Goal: Transaction & Acquisition: Purchase product/service

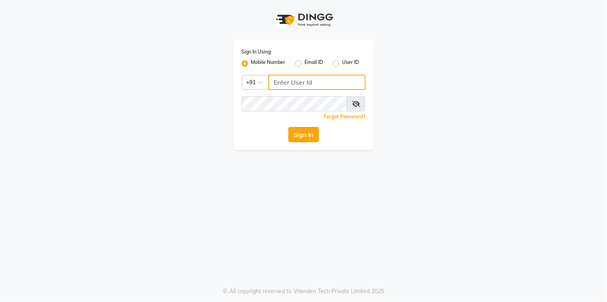
type input "9067575168"
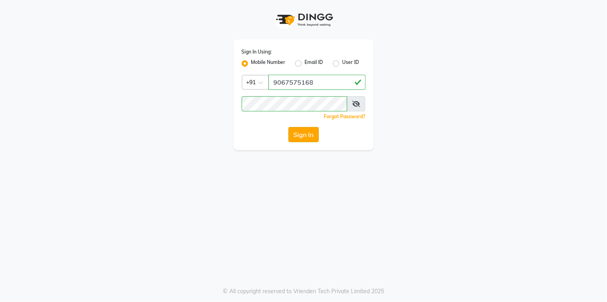
click at [316, 136] on button "Sign In" at bounding box center [303, 134] width 30 height 15
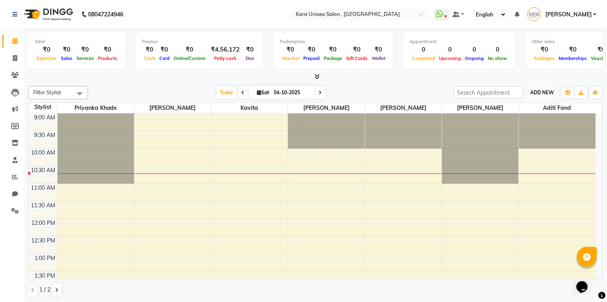
click at [534, 90] on span "ADD NEW" at bounding box center [542, 93] width 24 height 6
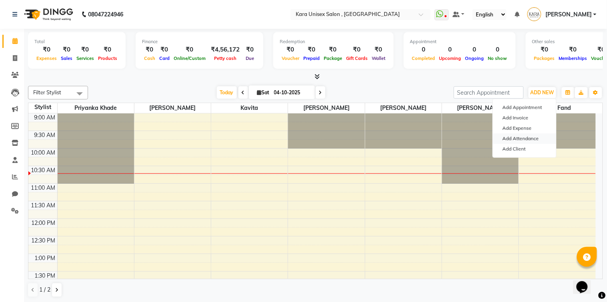
click at [540, 138] on link "Add Attendance" at bounding box center [524, 139] width 63 height 10
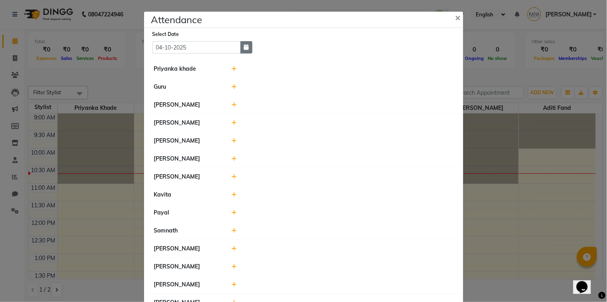
click at [244, 48] on icon "button" at bounding box center [246, 47] width 5 height 6
select select "10"
select select "2025"
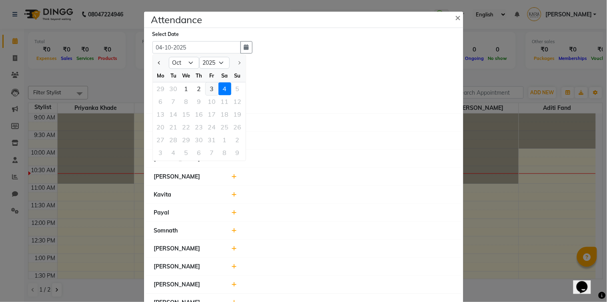
click at [211, 87] on div "3" at bounding box center [212, 88] width 13 height 13
type input "03-10-2025"
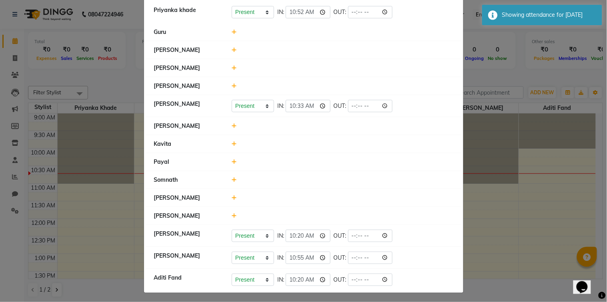
scroll to position [62, 0]
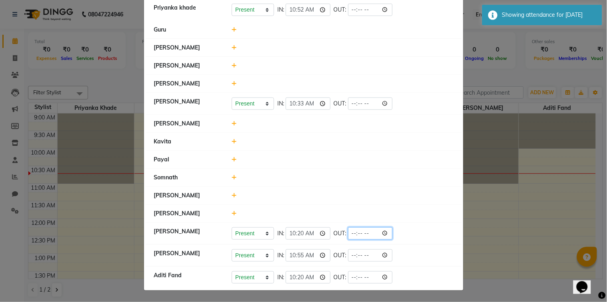
click at [348, 233] on input "time" at bounding box center [370, 234] width 45 height 12
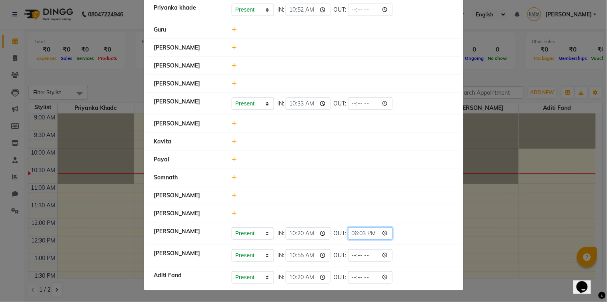
type input "18:30"
click at [399, 228] on div "Present Absent Late Half Day Weekly Off IN: 10:20 OUT: 18:30" at bounding box center [343, 234] width 222 height 12
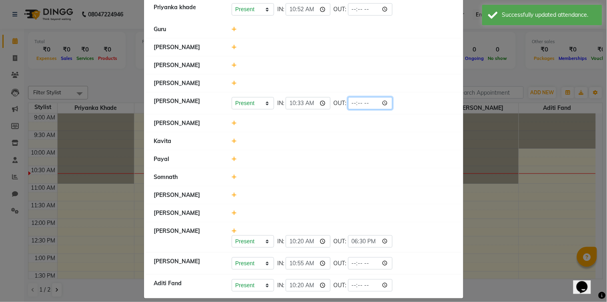
click at [348, 103] on input "time" at bounding box center [370, 103] width 45 height 12
type input "20:24"
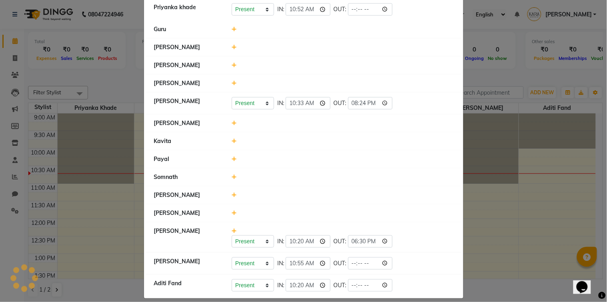
click at [384, 143] on div at bounding box center [343, 141] width 234 height 8
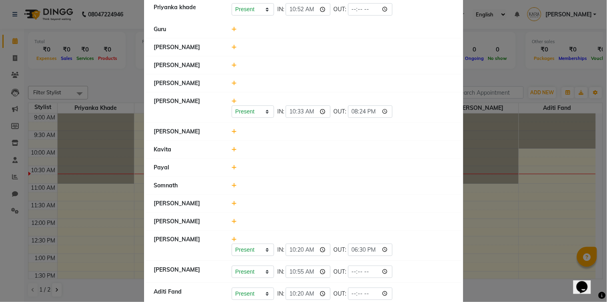
click at [232, 223] on icon at bounding box center [234, 222] width 5 height 6
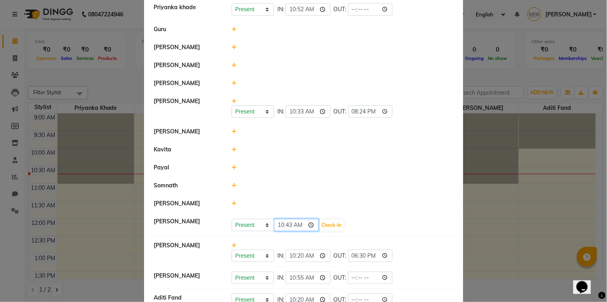
click at [279, 229] on input "10:43" at bounding box center [296, 225] width 45 height 12
click at [279, 229] on input "10:00" at bounding box center [296, 225] width 45 height 12
type input "19:00"
click at [320, 228] on button "Check-In" at bounding box center [332, 225] width 24 height 11
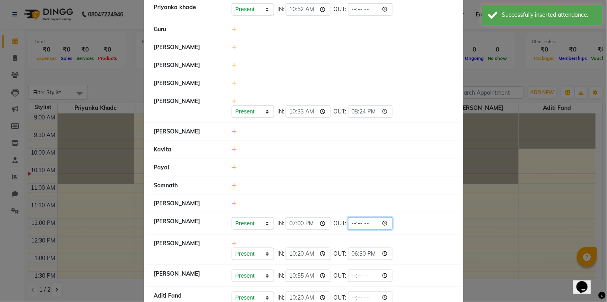
click at [348, 225] on input "time" at bounding box center [370, 224] width 45 height 12
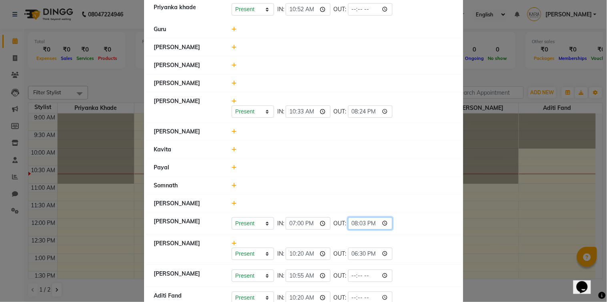
type input "20:30"
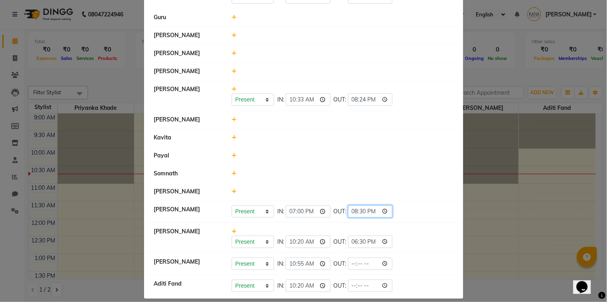
scroll to position [82, 0]
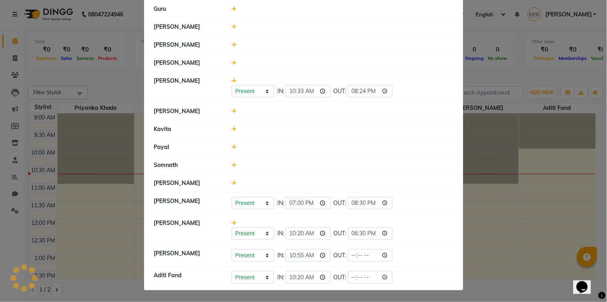
click at [422, 234] on div "Present Absent Late Half Day Weekly Off IN: 10:20 OUT: 18:30" at bounding box center [343, 234] width 222 height 12
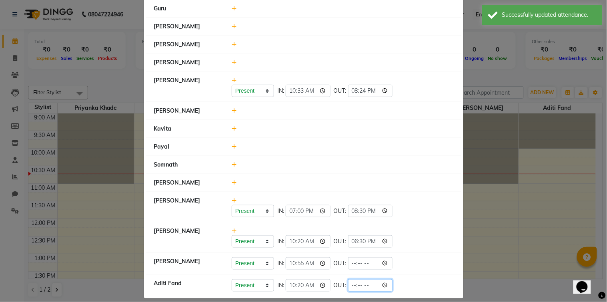
click at [348, 288] on input "time" at bounding box center [370, 286] width 45 height 12
type input "20:30"
click at [400, 259] on div "Present Absent Late Half Day Weekly Off IN: 10:55 OUT:" at bounding box center [343, 264] width 222 height 12
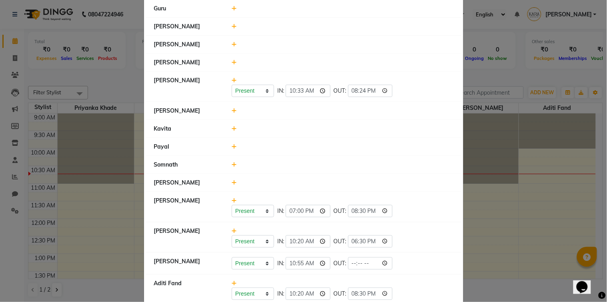
scroll to position [0, 0]
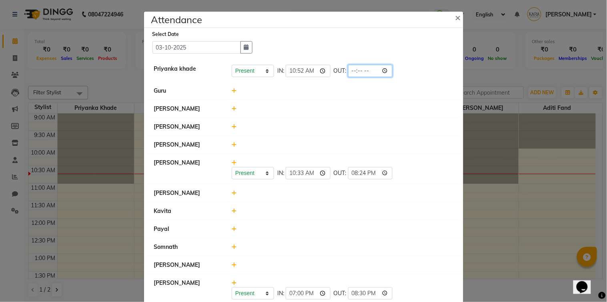
click at [348, 73] on input "time" at bounding box center [370, 71] width 45 height 12
type input "21:30"
click at [450, 108] on div at bounding box center [343, 109] width 234 height 8
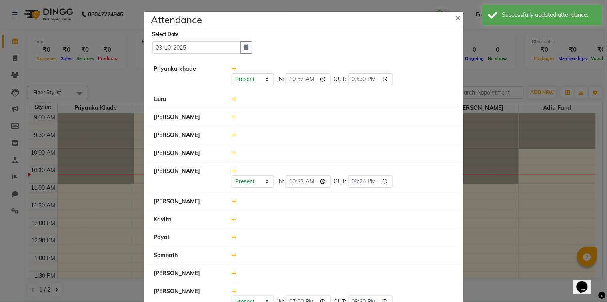
scroll to position [107, 0]
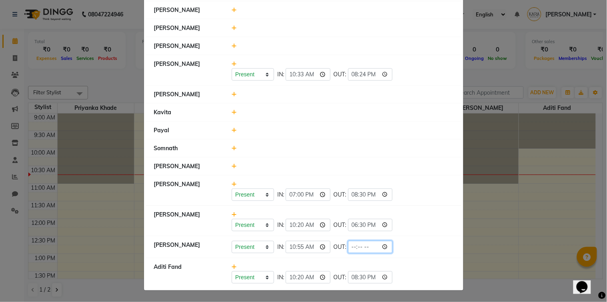
click at [348, 248] on input "time" at bounding box center [370, 247] width 45 height 12
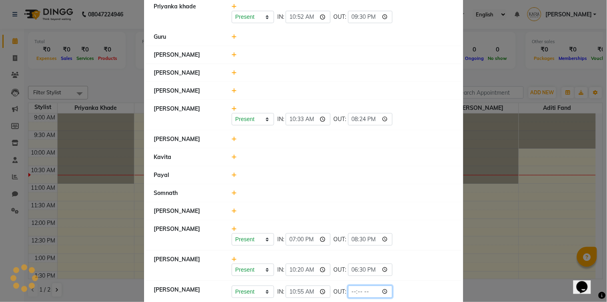
scroll to position [0, 0]
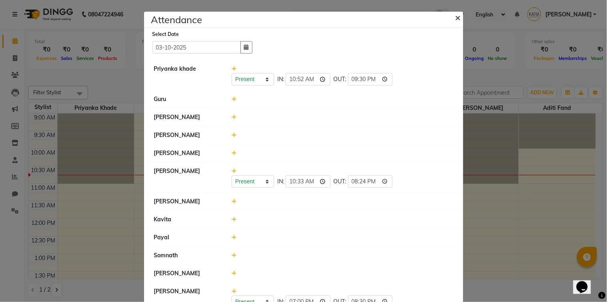
click at [455, 18] on span "×" at bounding box center [458, 17] width 6 height 12
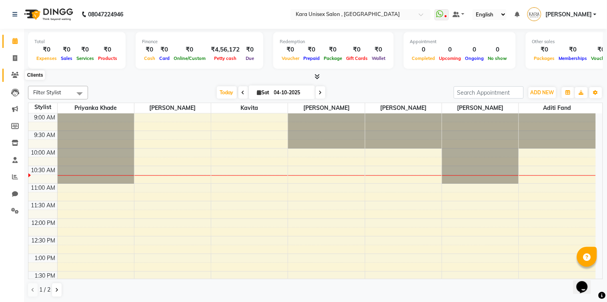
click at [17, 74] on icon at bounding box center [15, 75] width 8 height 6
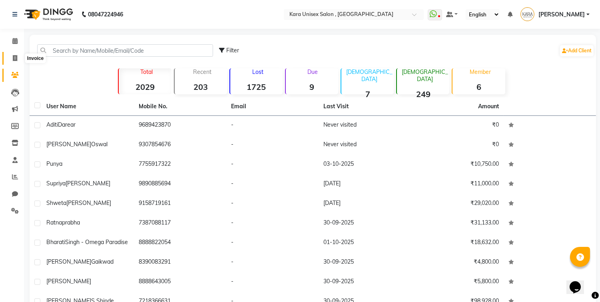
click at [13, 60] on icon at bounding box center [15, 58] width 4 height 6
select select "service"
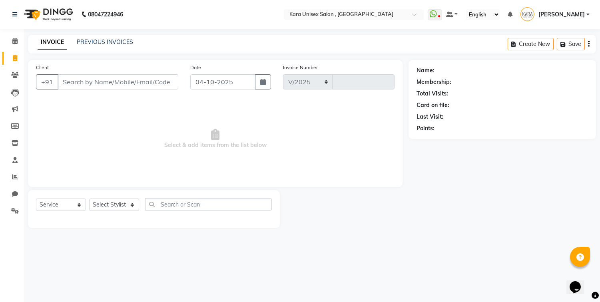
select select "7293"
type input "0614"
type input "i"
type input "k"
type input "7249138355"
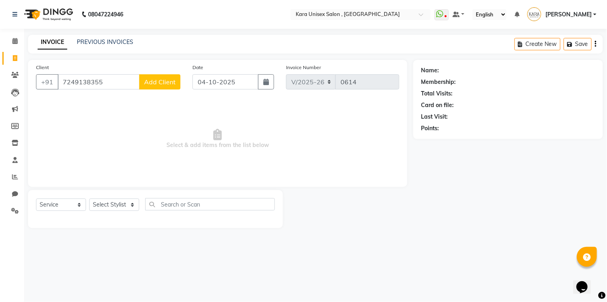
click at [169, 87] on button "Add Client" at bounding box center [159, 81] width 41 height 15
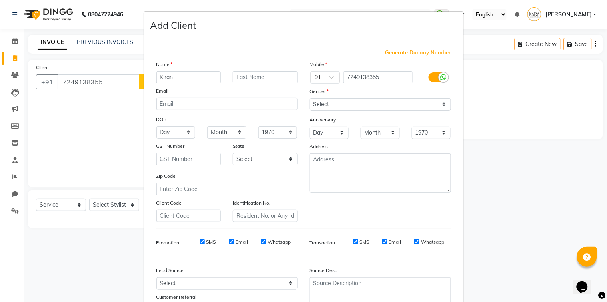
type input "Kiran"
click at [254, 73] on input "text" at bounding box center [265, 77] width 65 height 12
type input "Oswal"
select select "[DEMOGRAPHIC_DATA]"
click at [310, 98] on select "Select [DEMOGRAPHIC_DATA] [DEMOGRAPHIC_DATA] Other Prefer Not To Say" at bounding box center [380, 104] width 141 height 12
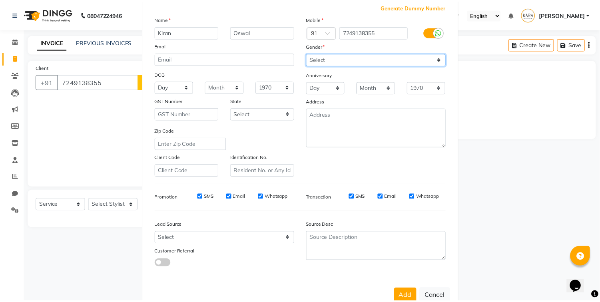
scroll to position [67, 0]
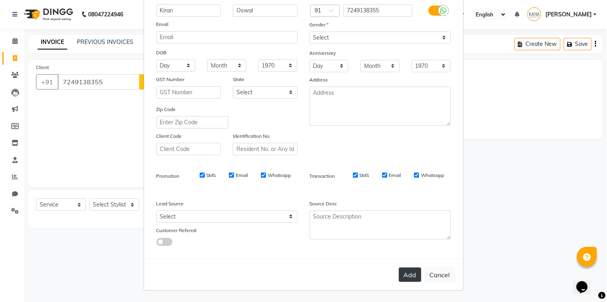
click at [402, 279] on button "Add" at bounding box center [410, 275] width 22 height 14
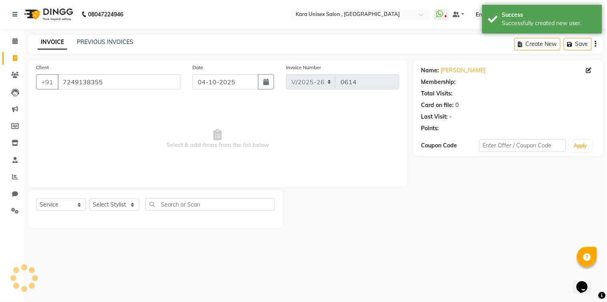
select select "1: Object"
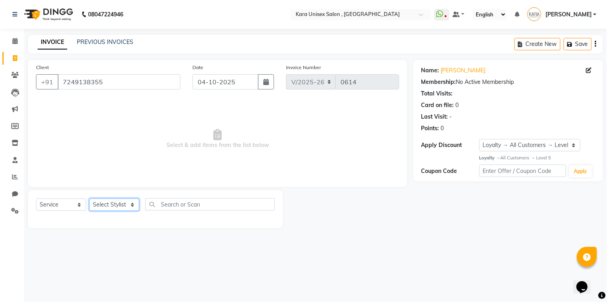
select select "70484"
click at [89, 199] on select "Select Stylist Aditi Fand [PERSON_NAME] Guru [PERSON_NAME] Neha [PERSON_NAME] […" at bounding box center [114, 205] width 50 height 12
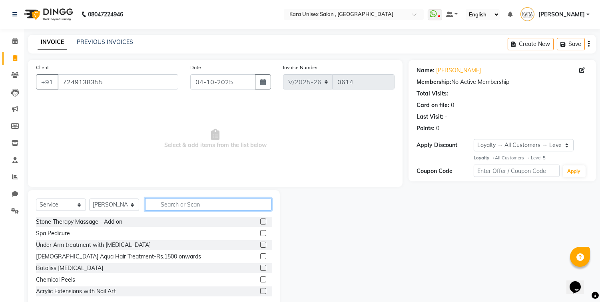
click at [171, 205] on input "text" at bounding box center [208, 204] width 127 height 12
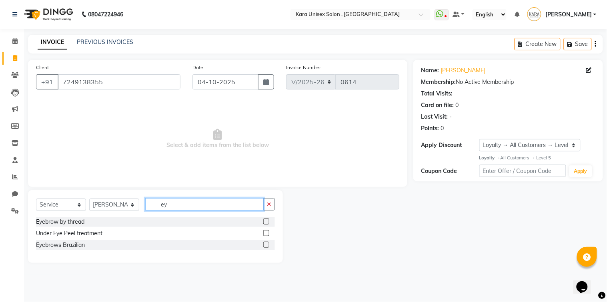
type input "ey"
click at [267, 221] on label at bounding box center [266, 222] width 6 height 6
click at [267, 221] on input "checkbox" at bounding box center [265, 222] width 5 height 5
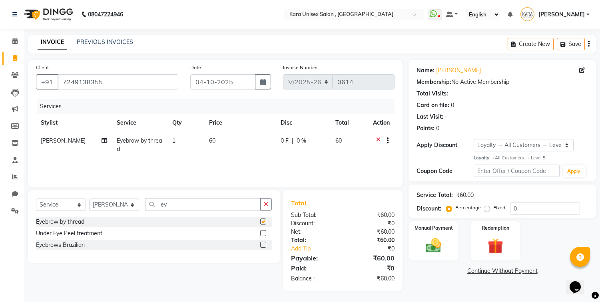
checkbox input "false"
click at [183, 203] on input "ey" at bounding box center [203, 204] width 116 height 12
type input "e"
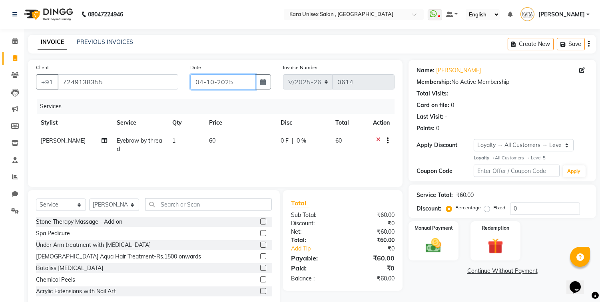
click at [203, 79] on input "04-10-2025" at bounding box center [222, 81] width 65 height 15
select select "10"
select select "2025"
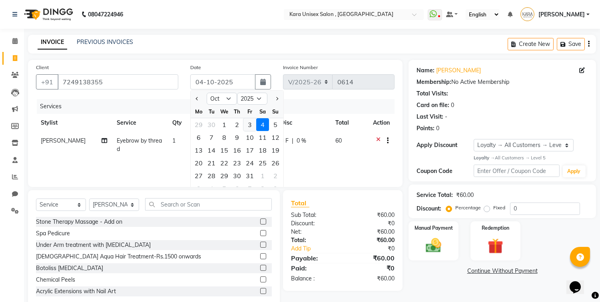
click at [249, 126] on div "3" at bounding box center [250, 124] width 13 height 13
type input "03-10-2025"
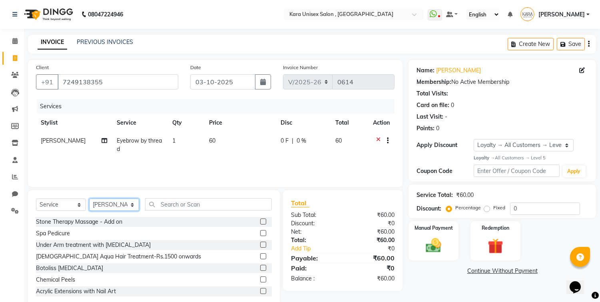
select select "70478"
click at [89, 199] on select "Select Stylist Aditi Fand [PERSON_NAME] Guru [PERSON_NAME] Neha [PERSON_NAME] […" at bounding box center [114, 205] width 50 height 12
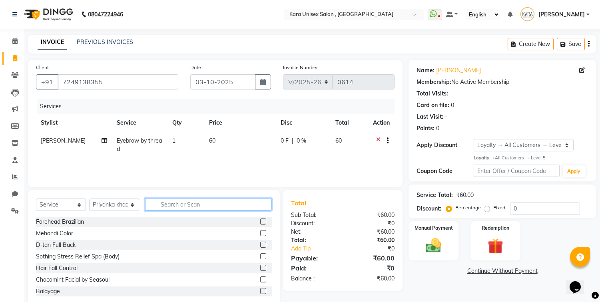
click at [187, 207] on input "text" at bounding box center [208, 204] width 127 height 12
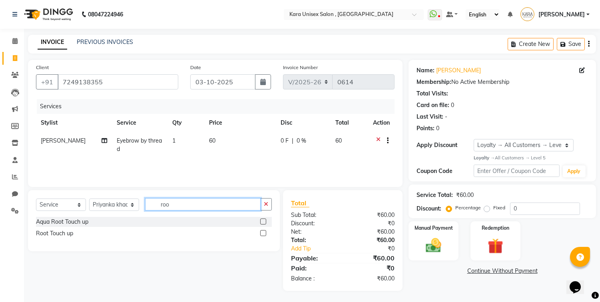
type input "roo"
click at [263, 230] on label at bounding box center [263, 233] width 6 height 6
click at [263, 231] on input "checkbox" at bounding box center [262, 233] width 5 height 5
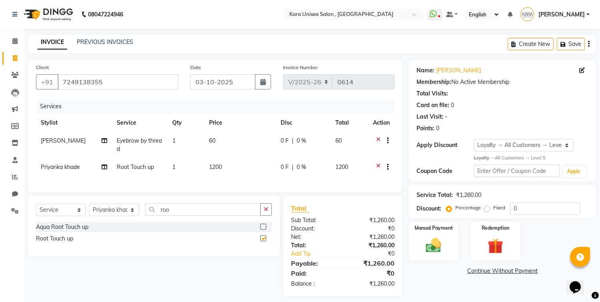
checkbox input "false"
click at [103, 168] on icon at bounding box center [105, 167] width 6 height 6
select select "70478"
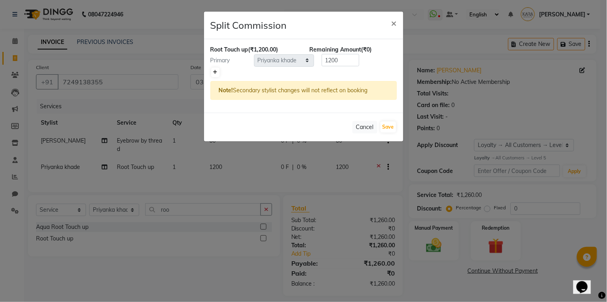
click at [218, 76] on link at bounding box center [215, 73] width 8 height 10
type input "600"
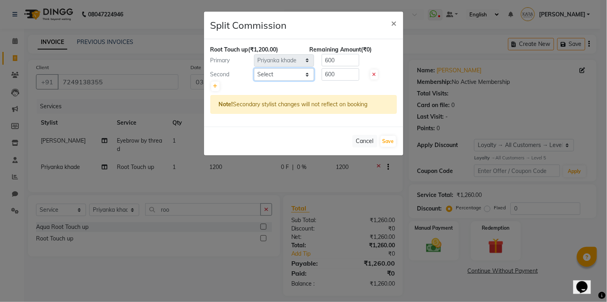
select select "70484"
click at [254, 68] on select "Select Aditi Fand [PERSON_NAME] Guru [PERSON_NAME] Neha [PERSON_NAME] [PERSON_N…" at bounding box center [284, 74] width 60 height 12
click at [383, 138] on button "Save" at bounding box center [388, 141] width 16 height 11
select select "Select"
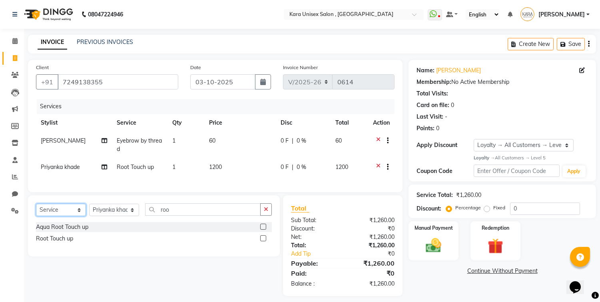
select select "product"
click at [36, 211] on select "Select Service Product Membership Package Voucher Prepaid Gift Card" at bounding box center [61, 210] width 50 height 12
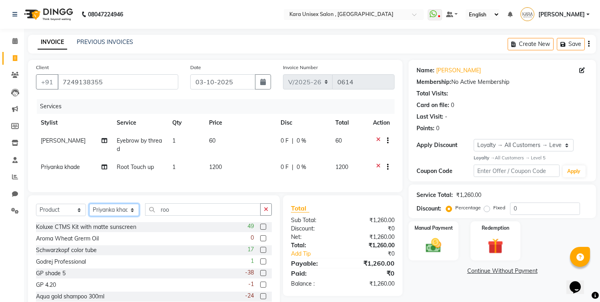
select select "70487"
click at [89, 211] on select "Select Stylist Aditi Fand [PERSON_NAME] Guru [PERSON_NAME] Neha [PERSON_NAME] […" at bounding box center [114, 210] width 50 height 12
click at [194, 216] on input "roo" at bounding box center [203, 210] width 116 height 12
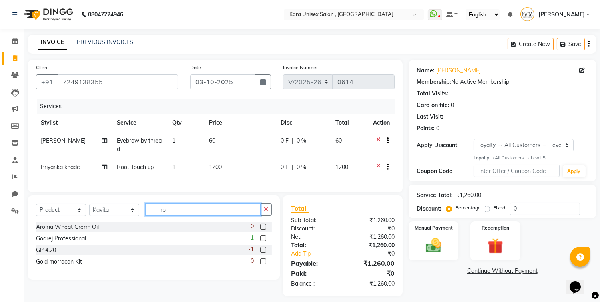
type input "r"
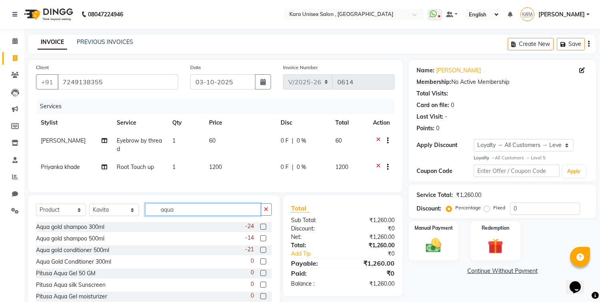
type input "aqua"
click at [260, 276] on label at bounding box center [263, 273] width 6 height 6
click at [260, 276] on input "checkbox" at bounding box center [262, 273] width 5 height 5
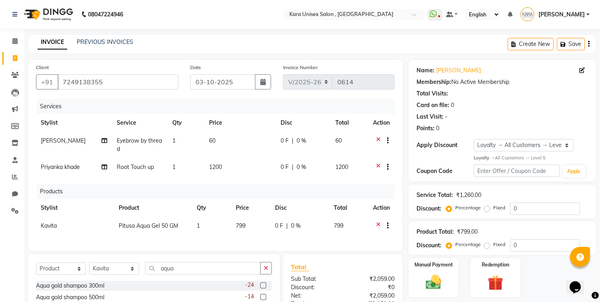
checkbox input "false"
click at [376, 224] on icon at bounding box center [378, 227] width 4 height 10
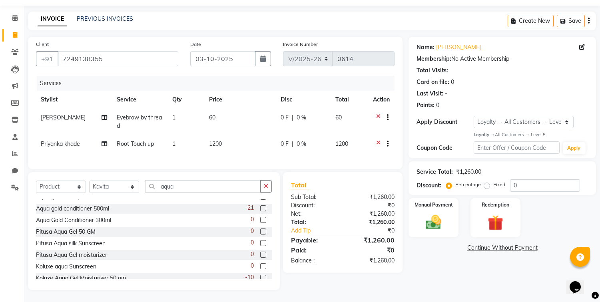
scroll to position [24, 0]
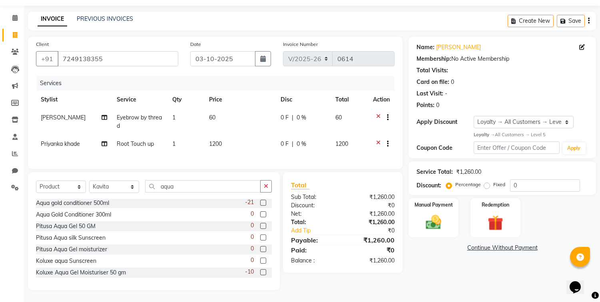
click at [260, 273] on label at bounding box center [263, 273] width 6 height 6
click at [260, 273] on input "checkbox" at bounding box center [262, 272] width 5 height 5
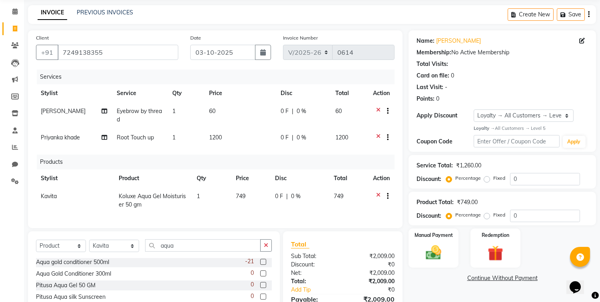
checkbox input "false"
click at [246, 200] on td "749" at bounding box center [250, 201] width 39 height 26
select select "70487"
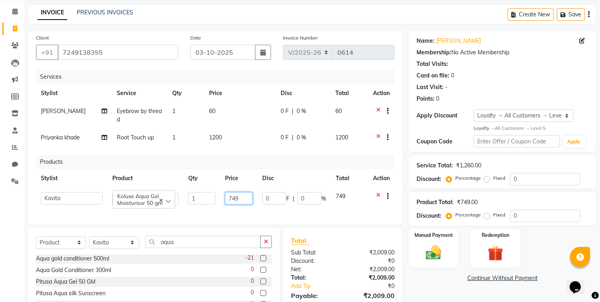
click at [246, 200] on input "749" at bounding box center [239, 198] width 28 height 12
type input "7"
type input "629"
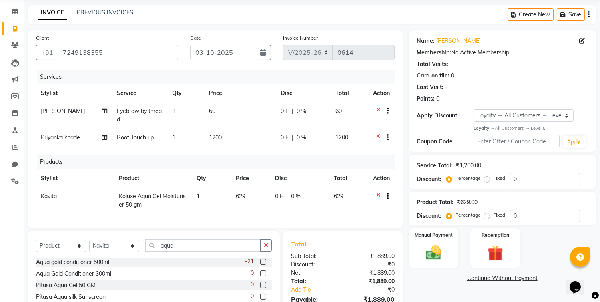
click at [431, 278] on link "Continue Without Payment" at bounding box center [502, 278] width 184 height 8
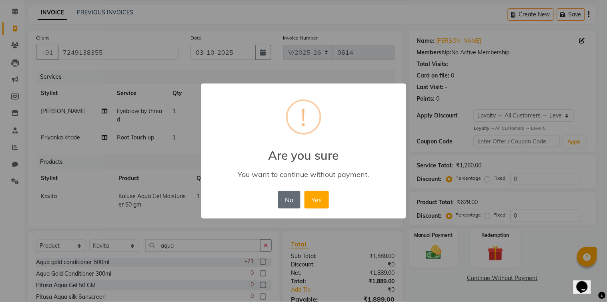
click at [284, 192] on button "No" at bounding box center [289, 200] width 22 height 18
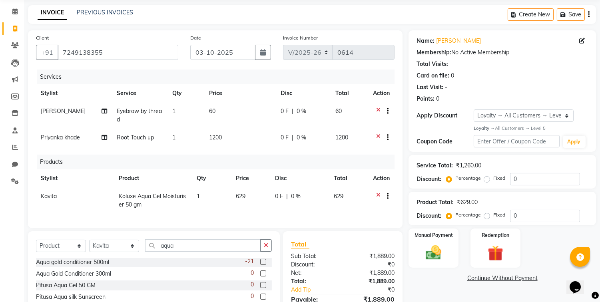
scroll to position [95, 0]
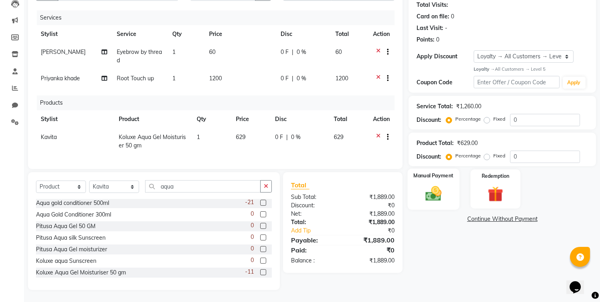
click at [448, 186] on div "Manual Payment" at bounding box center [434, 189] width 52 height 41
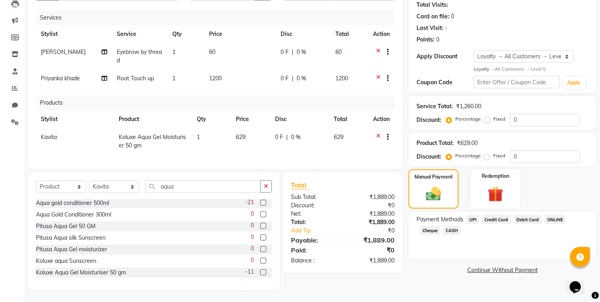
click at [444, 226] on span "CASH" at bounding box center [452, 230] width 17 height 9
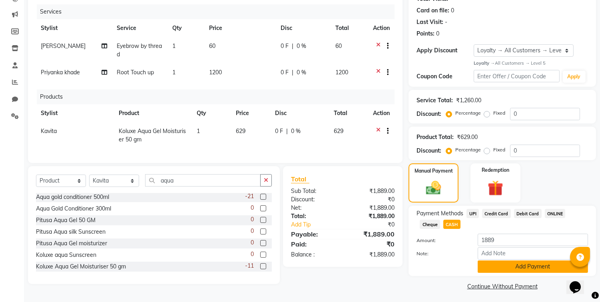
click at [493, 261] on button "Add Payment" at bounding box center [533, 267] width 110 height 12
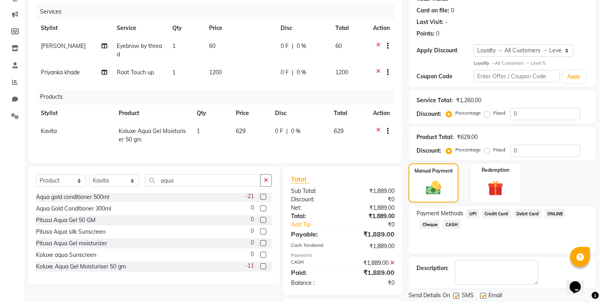
scroll to position [146, 0]
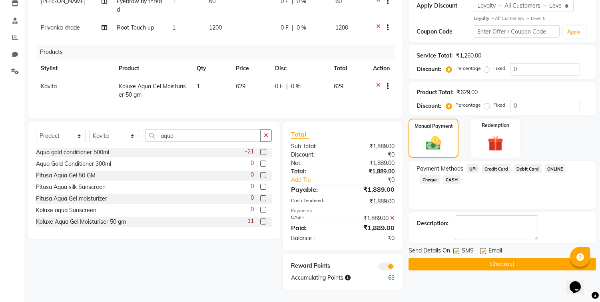
click at [491, 258] on button "Checkout" at bounding box center [503, 264] width 188 height 12
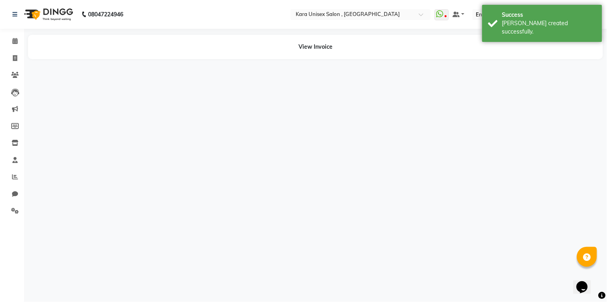
select select "70484"
select select "70478"
select select "70484"
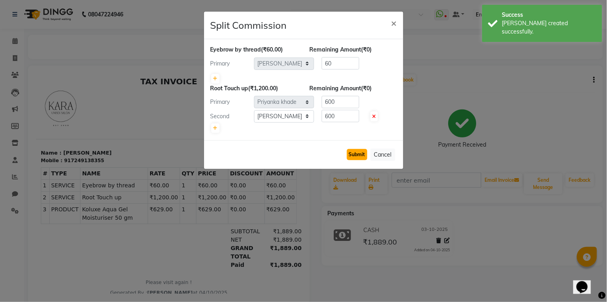
click at [361, 150] on button "Submit" at bounding box center [357, 154] width 20 height 11
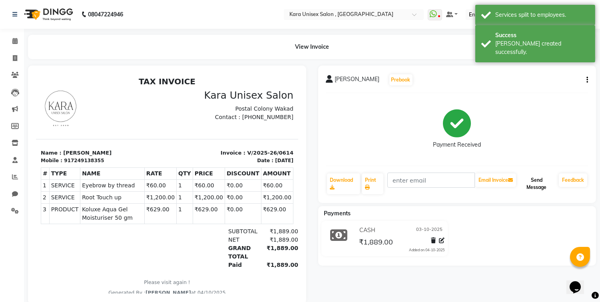
click at [541, 182] on button "Send Message" at bounding box center [537, 184] width 38 height 21
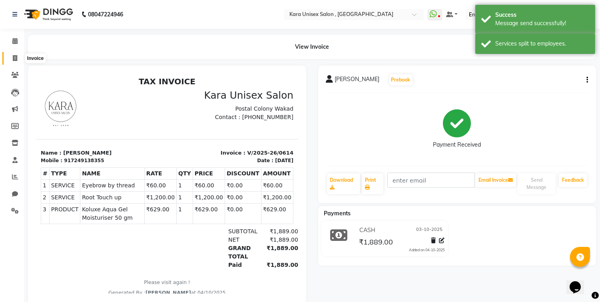
click at [12, 54] on span at bounding box center [15, 58] width 14 height 9
select select "service"
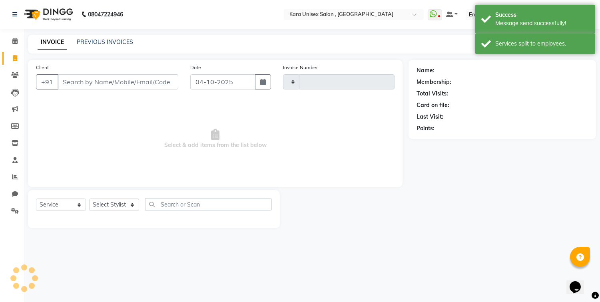
type input "0615"
select select "7293"
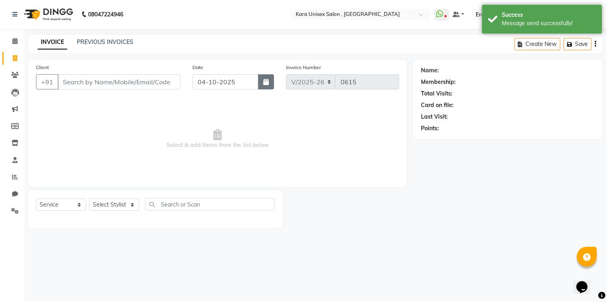
click at [263, 82] on icon "button" at bounding box center [266, 82] width 6 height 6
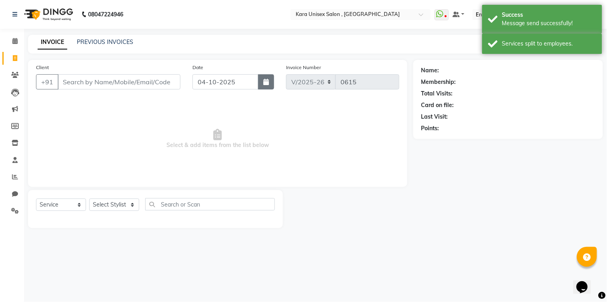
select select "10"
select select "2025"
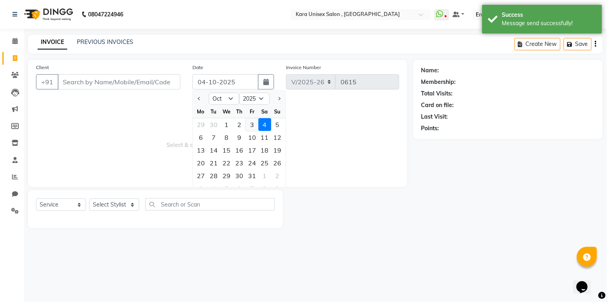
click at [253, 130] on div "3" at bounding box center [252, 124] width 13 height 13
type input "03-10-2025"
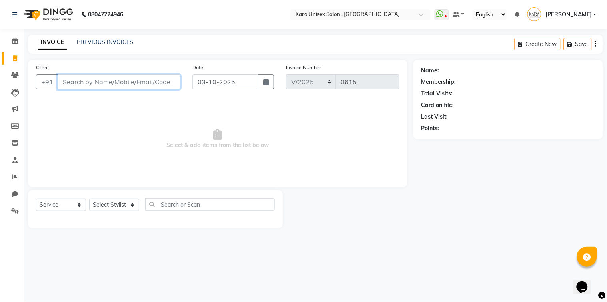
click at [92, 85] on input "Client" at bounding box center [119, 81] width 123 height 15
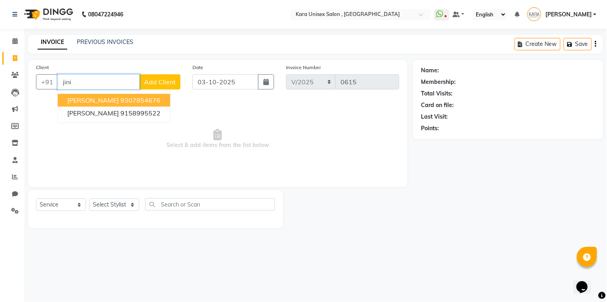
click at [97, 98] on span "[PERSON_NAME]" at bounding box center [93, 100] width 52 height 8
type input "9307854676"
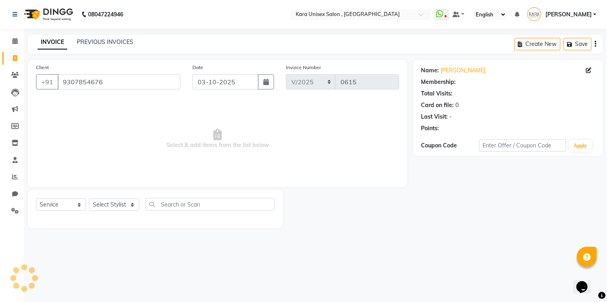
select select "1: Object"
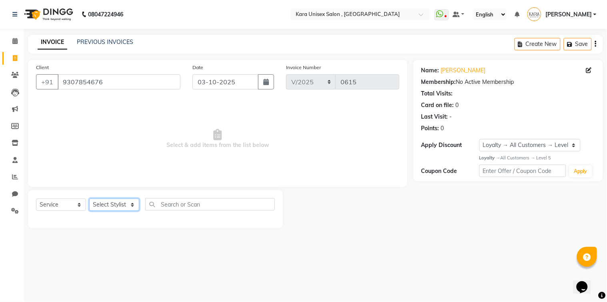
select select "72760"
click at [89, 199] on select "Select Stylist Aditi Fand [PERSON_NAME] Guru [PERSON_NAME] Neha [PERSON_NAME] […" at bounding box center [114, 205] width 50 height 12
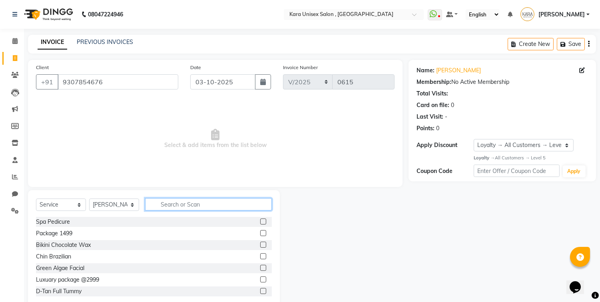
click at [169, 206] on input "text" at bounding box center [208, 204] width 127 height 12
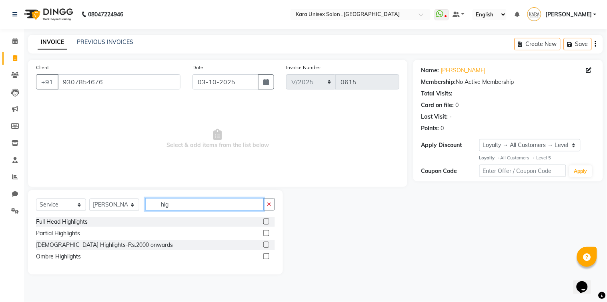
type input "hig"
click at [268, 219] on div at bounding box center [265, 223] width 5 height 8
click at [266, 224] on label at bounding box center [266, 222] width 6 height 6
click at [266, 224] on input "checkbox" at bounding box center [265, 222] width 5 height 5
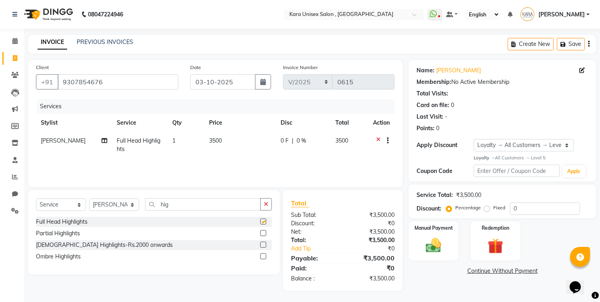
checkbox input "false"
click at [102, 139] on icon at bounding box center [105, 141] width 6 height 6
select select "72760"
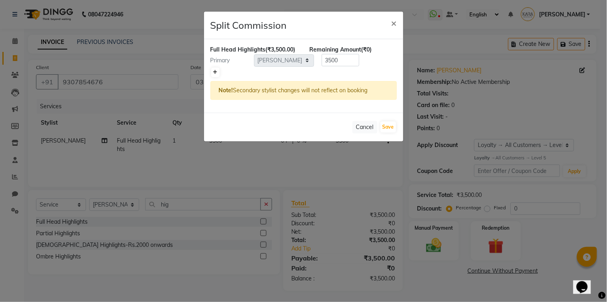
click at [217, 70] on icon at bounding box center [215, 72] width 4 height 5
type input "1750"
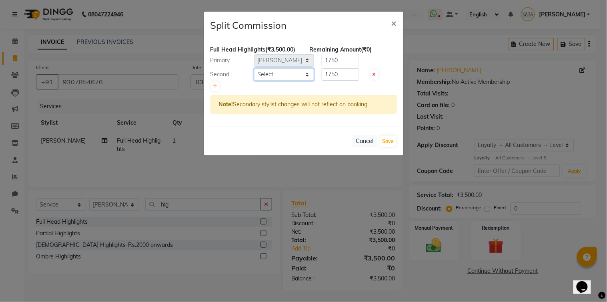
select select "70487"
click at [254, 68] on select "Select Aditi Fand [PERSON_NAME] Guru [PERSON_NAME] Neha [PERSON_NAME] [PERSON_N…" at bounding box center [284, 74] width 60 height 12
click at [391, 144] on button "Save" at bounding box center [388, 141] width 16 height 11
select select "Select"
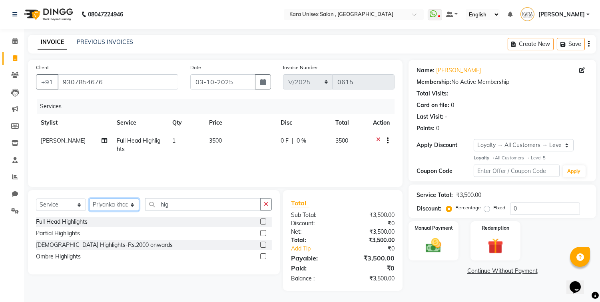
click at [89, 199] on select "Select Stylist Aditi Fand [PERSON_NAME] Guru [PERSON_NAME] Neha [PERSON_NAME] […" at bounding box center [114, 205] width 50 height 12
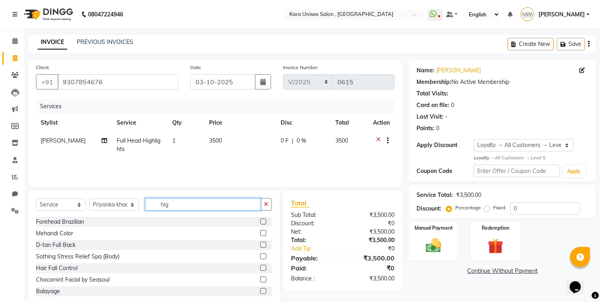
click at [192, 208] on input "hig" at bounding box center [203, 204] width 116 height 12
select select "70484"
click at [89, 199] on select "Select Stylist Aditi Fand [PERSON_NAME] Guru [PERSON_NAME] Neha [PERSON_NAME] […" at bounding box center [114, 205] width 50 height 12
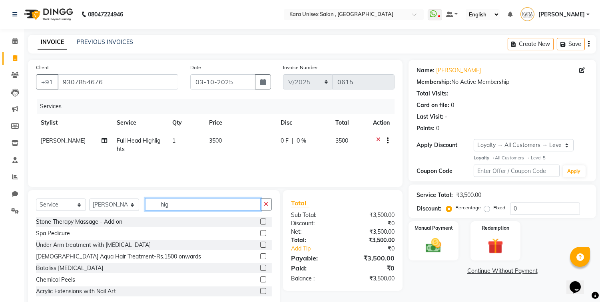
click at [183, 206] on input "hig" at bounding box center [203, 204] width 116 height 12
type input "h"
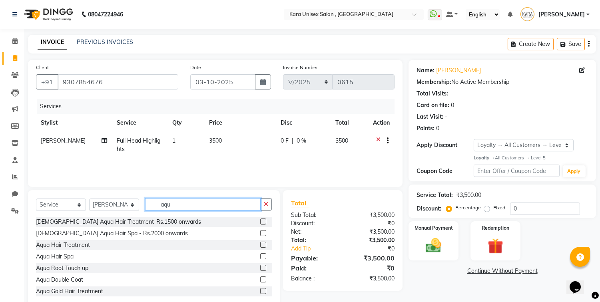
scroll to position [13, 0]
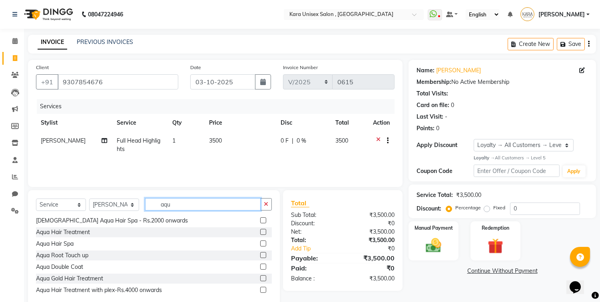
type input "aqu"
click at [260, 233] on label at bounding box center [263, 232] width 6 height 6
click at [260, 233] on input "checkbox" at bounding box center [262, 232] width 5 height 5
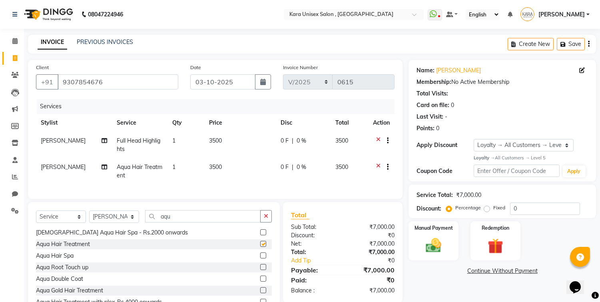
checkbox input "false"
click at [211, 166] on span "3500" at bounding box center [215, 167] width 13 height 7
select select "70484"
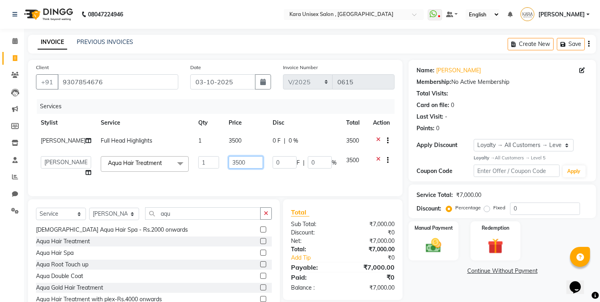
click at [229, 160] on input "3500" at bounding box center [246, 162] width 34 height 12
type input "4500"
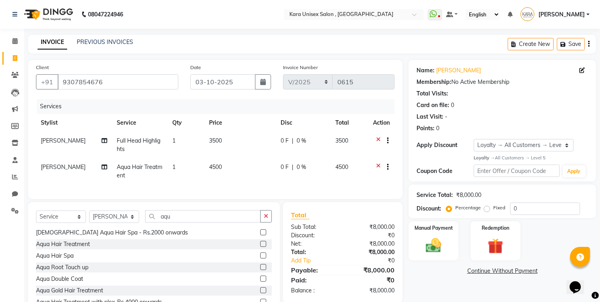
click at [439, 271] on link "Continue Without Payment" at bounding box center [502, 271] width 184 height 8
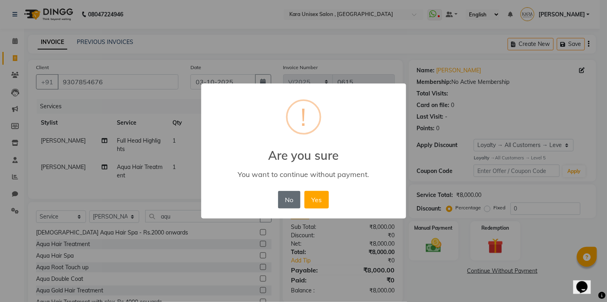
click at [287, 204] on button "No" at bounding box center [289, 200] width 22 height 18
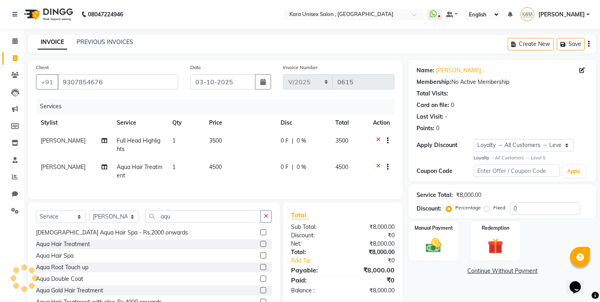
click at [104, 166] on icon at bounding box center [105, 167] width 6 height 6
select select "70484"
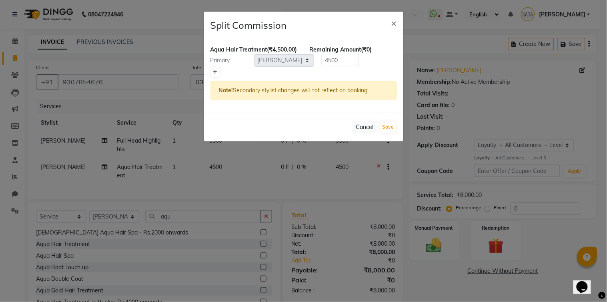
click at [216, 75] on icon at bounding box center [215, 72] width 4 height 5
type input "2250"
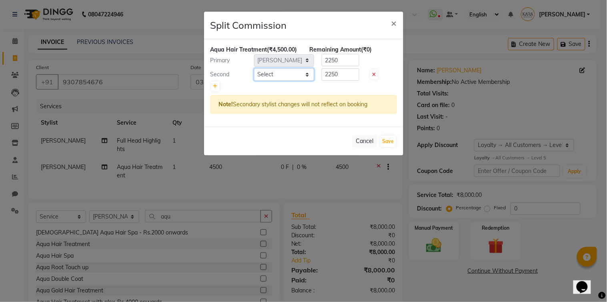
select select "70478"
click at [254, 76] on select "Select Aditi Fand [PERSON_NAME] Guru [PERSON_NAME] Neha [PERSON_NAME] [PERSON_N…" at bounding box center [284, 74] width 60 height 12
click at [393, 147] on button "Save" at bounding box center [388, 141] width 16 height 11
select select "Select"
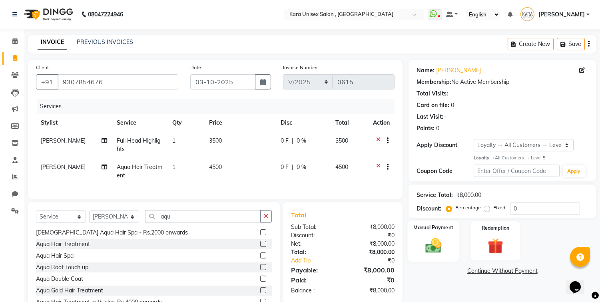
click at [434, 242] on img at bounding box center [434, 245] width 26 height 19
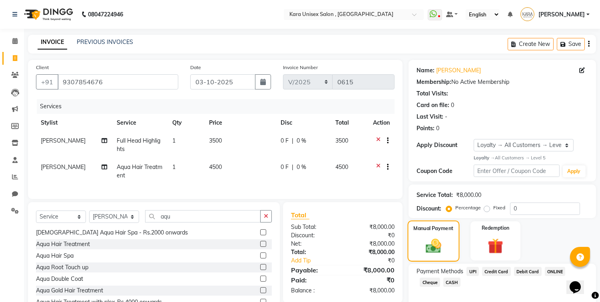
scroll to position [38, 0]
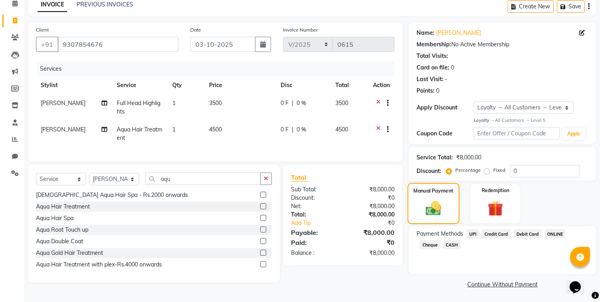
click at [444, 242] on span "CASH" at bounding box center [452, 244] width 17 height 9
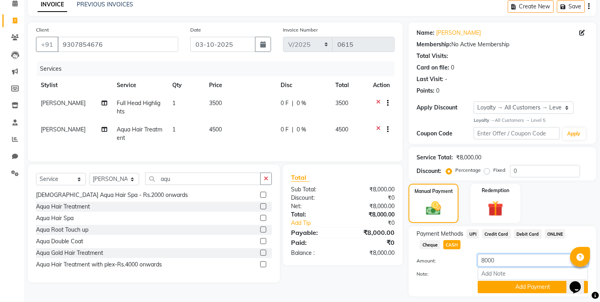
click at [502, 257] on input "8000" at bounding box center [533, 260] width 110 height 12
type input "8"
type input "7611"
click at [523, 284] on button "Add Payment" at bounding box center [533, 287] width 110 height 12
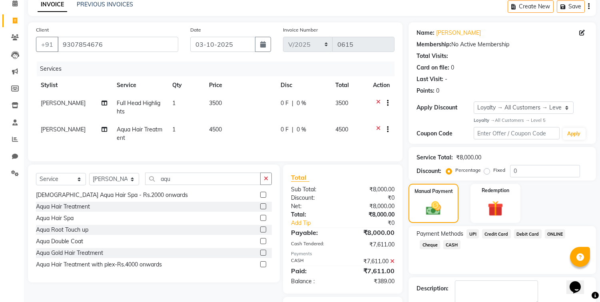
click at [474, 231] on span "UPI" at bounding box center [473, 234] width 12 height 9
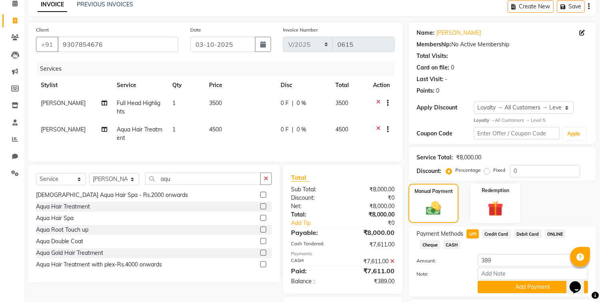
scroll to position [106, 0]
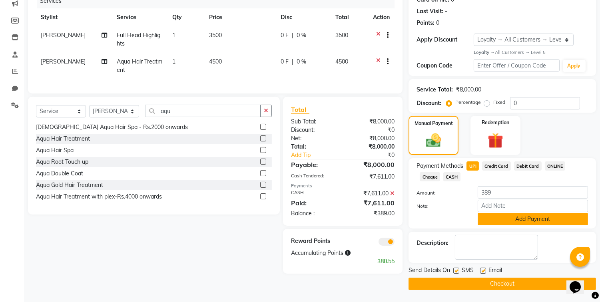
click at [509, 221] on button "Add Payment" at bounding box center [533, 219] width 110 height 12
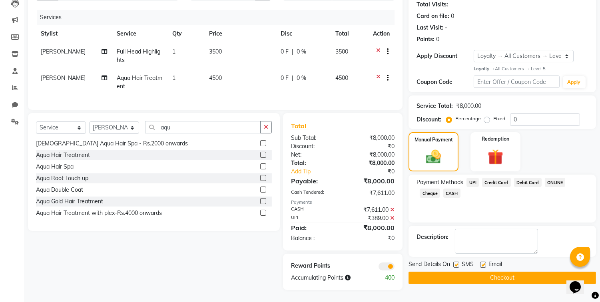
scroll to position [95, 0]
click at [512, 272] on button "Checkout" at bounding box center [503, 278] width 188 height 12
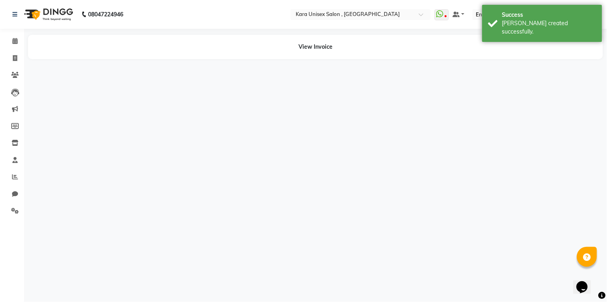
select select "72760"
select select "70487"
select select "70484"
select select "70478"
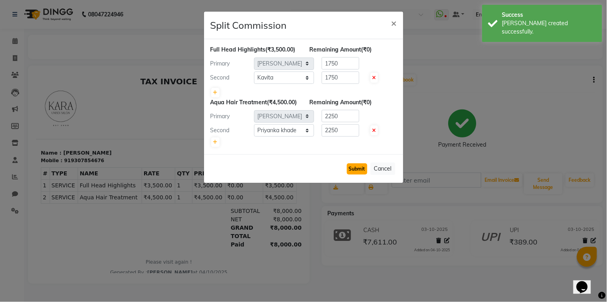
click at [352, 174] on button "Submit" at bounding box center [357, 169] width 20 height 11
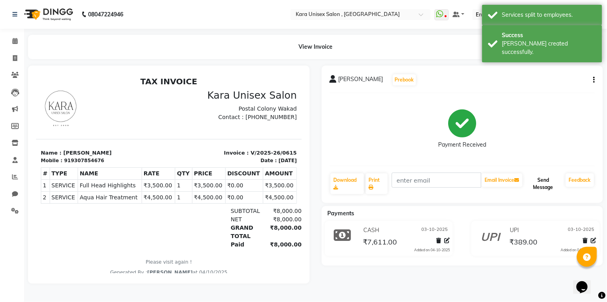
click at [546, 182] on button "Send Message" at bounding box center [543, 184] width 38 height 21
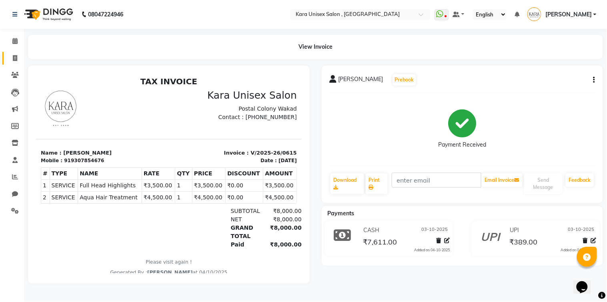
click at [11, 63] on link "Invoice" at bounding box center [11, 58] width 19 height 13
select select "service"
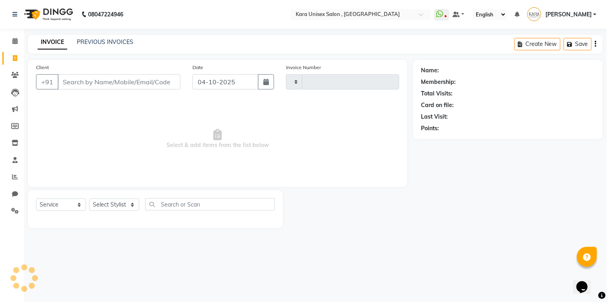
type input "0616"
select select "7293"
click at [267, 89] on button "button" at bounding box center [266, 81] width 16 height 15
select select "10"
select select "2025"
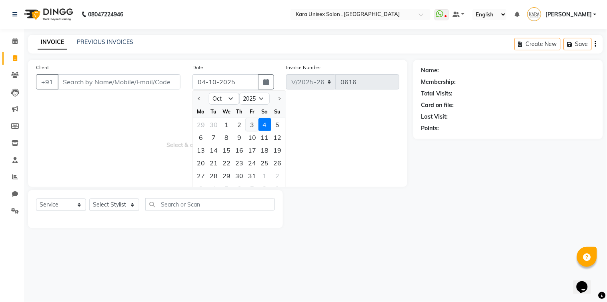
click at [252, 127] on div "3" at bounding box center [252, 124] width 13 height 13
type input "03-10-2025"
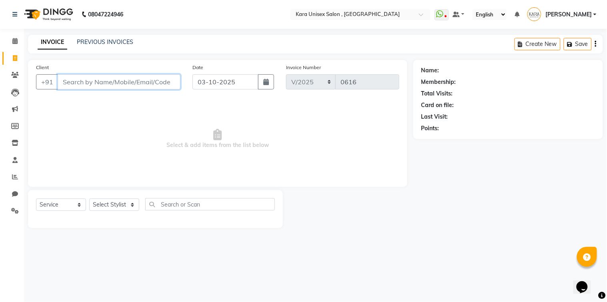
click at [96, 83] on input "Client" at bounding box center [119, 81] width 123 height 15
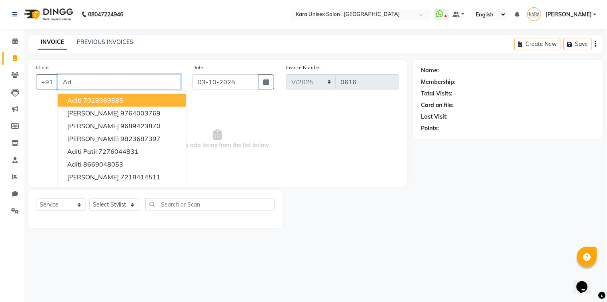
type input "A"
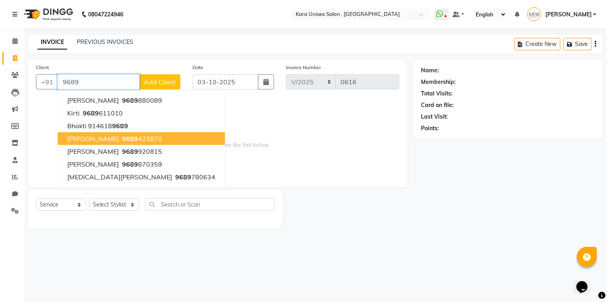
click at [103, 138] on span "[PERSON_NAME]" at bounding box center [93, 139] width 52 height 8
type input "9689423870"
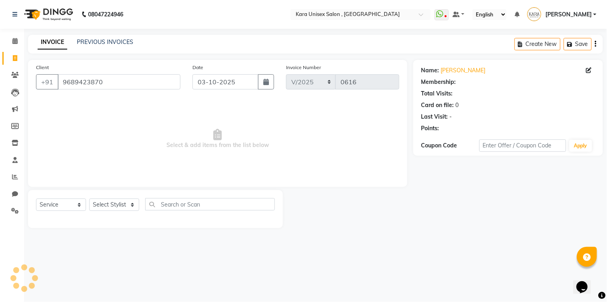
select select "1: Object"
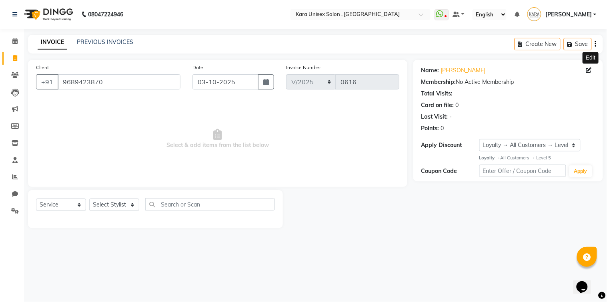
click at [586, 70] on icon at bounding box center [589, 71] width 6 height 6
select select "[DEMOGRAPHIC_DATA]"
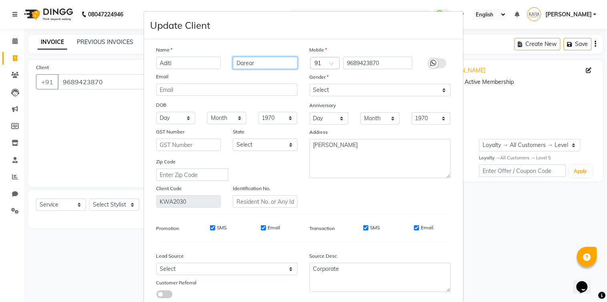
click at [245, 62] on input "Darear" at bounding box center [265, 63] width 65 height 12
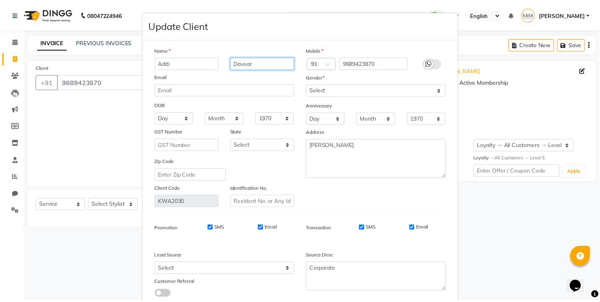
scroll to position [53, 0]
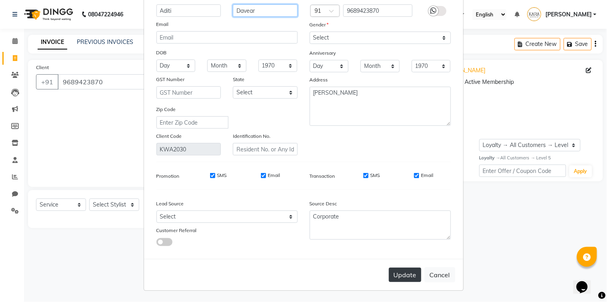
type input "Davear"
click at [403, 274] on button "Update" at bounding box center [405, 275] width 32 height 14
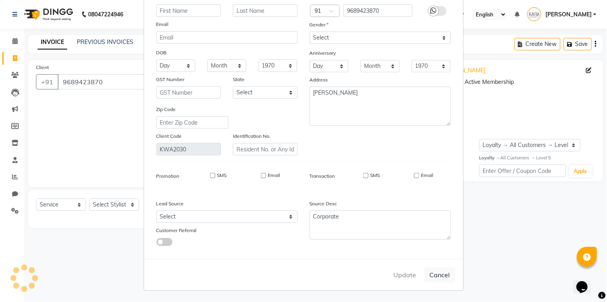
select select
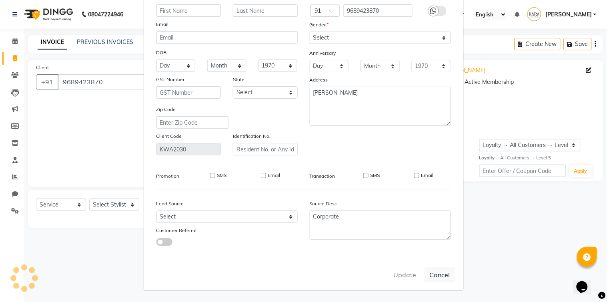
select select
checkbox input "false"
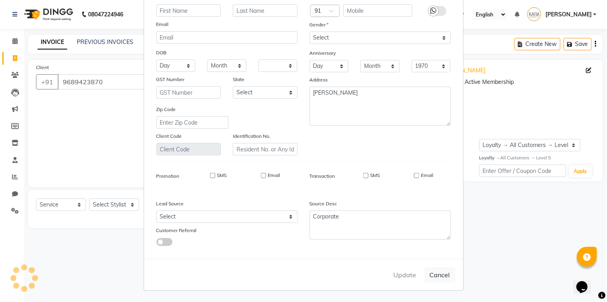
checkbox input "false"
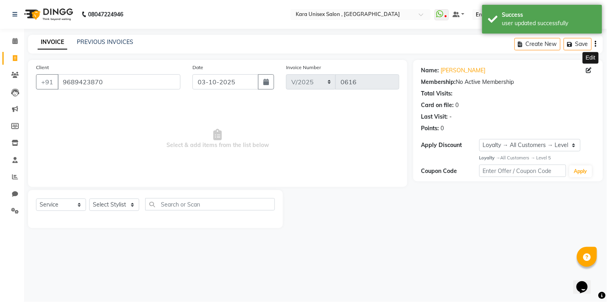
select select "1: Object"
drag, startPoint x: 78, startPoint y: 206, endPoint x: 106, endPoint y: 210, distance: 27.8
click at [106, 210] on div "Select Service Product Membership Package Voucher Prepaid Gift Card Select Styl…" at bounding box center [155, 207] width 239 height 19
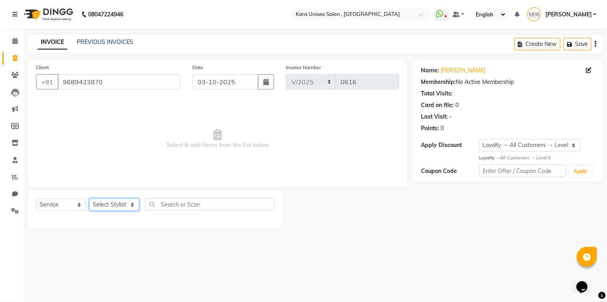
select select "70487"
click at [89, 199] on select "Select Stylist Aditi Fand [PERSON_NAME] Guru [PERSON_NAME] Neha [PERSON_NAME] […" at bounding box center [114, 205] width 50 height 12
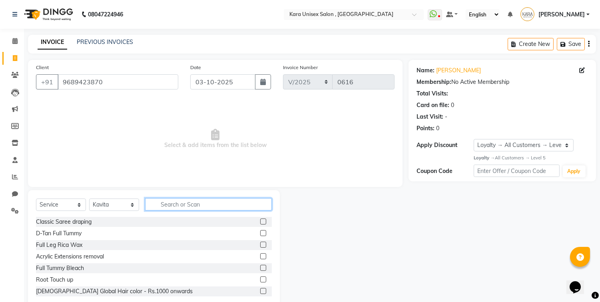
click at [199, 205] on input "text" at bounding box center [208, 204] width 127 height 12
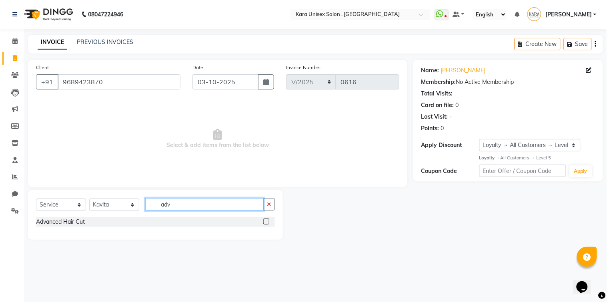
type input "adv"
click at [268, 222] on label at bounding box center [266, 222] width 6 height 6
click at [268, 222] on input "checkbox" at bounding box center [265, 222] width 5 height 5
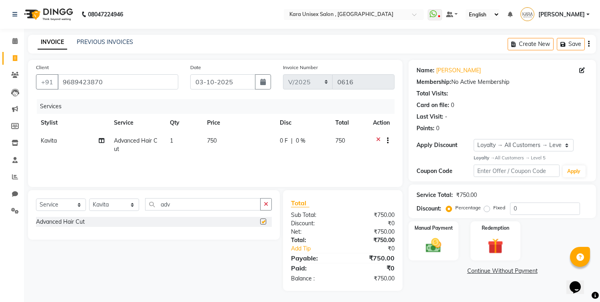
checkbox input "false"
select select "70478"
click at [89, 199] on select "Select Stylist Aditi Fand [PERSON_NAME] Guru [PERSON_NAME] Neha [PERSON_NAME] […" at bounding box center [114, 205] width 50 height 12
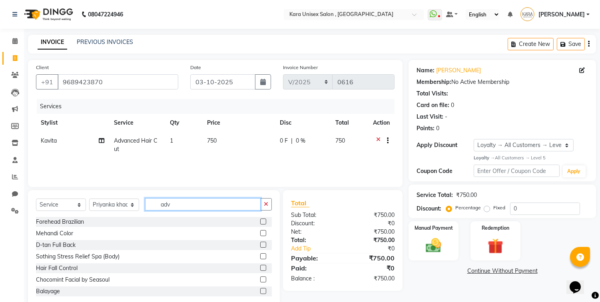
click at [178, 206] on input "adv" at bounding box center [203, 204] width 116 height 12
type input "a"
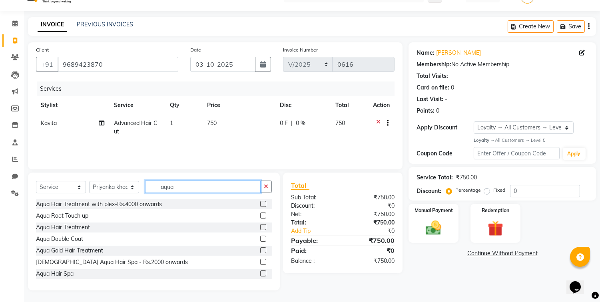
type input "aqua"
click at [260, 229] on label at bounding box center [263, 227] width 6 height 6
click at [260, 229] on input "checkbox" at bounding box center [262, 227] width 5 height 5
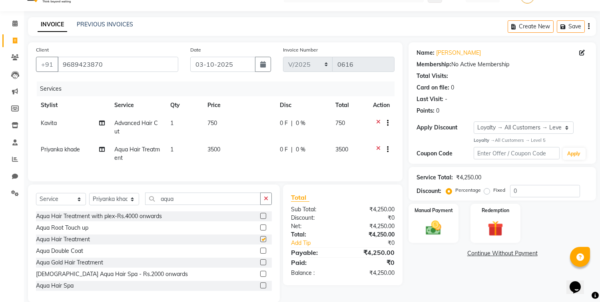
checkbox input "false"
click at [103, 149] on icon at bounding box center [102, 150] width 6 height 6
select select "70478"
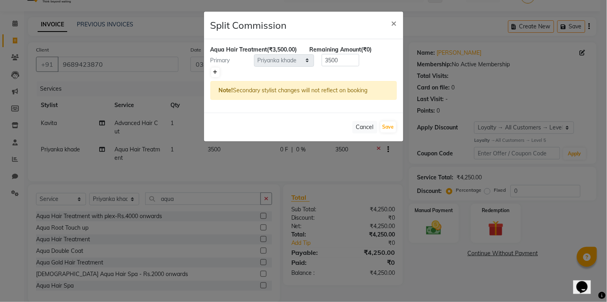
click at [217, 75] on icon at bounding box center [215, 72] width 4 height 5
type input "1750"
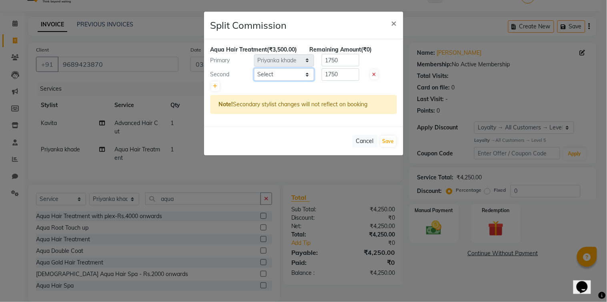
select select "70484"
click at [254, 76] on select "Select Aditi Fand [PERSON_NAME] Guru [PERSON_NAME] Neha [PERSON_NAME] [PERSON_N…" at bounding box center [284, 74] width 60 height 12
click at [391, 147] on button "Save" at bounding box center [388, 141] width 16 height 11
select select "Select"
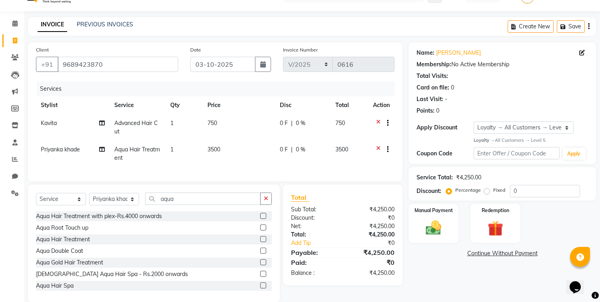
click at [215, 150] on span "3500" at bounding box center [214, 149] width 13 height 7
select select "70478"
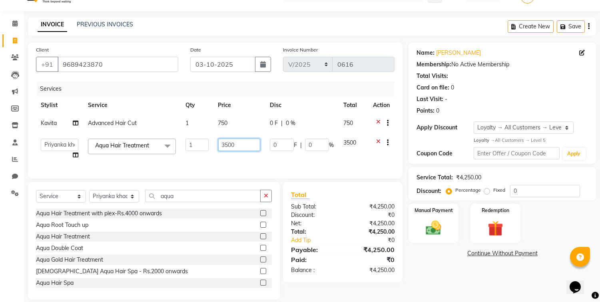
click at [228, 149] on input "3500" at bounding box center [239, 145] width 42 height 12
type input "7000"
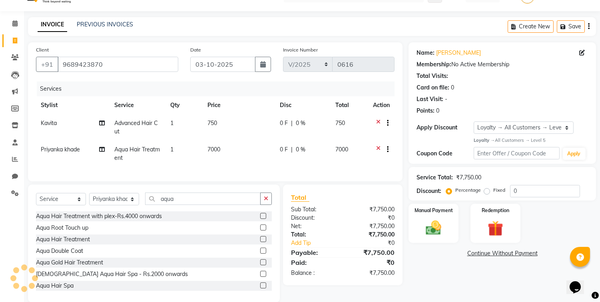
click at [441, 266] on div "Name: [PERSON_NAME] Membership: No Active Membership Total Visits: Card on file…" at bounding box center [506, 172] width 194 height 260
select select "product"
click at [36, 200] on select "Select Service Product Membership Package Voucher Prepaid Gift Card" at bounding box center [61, 199] width 50 height 12
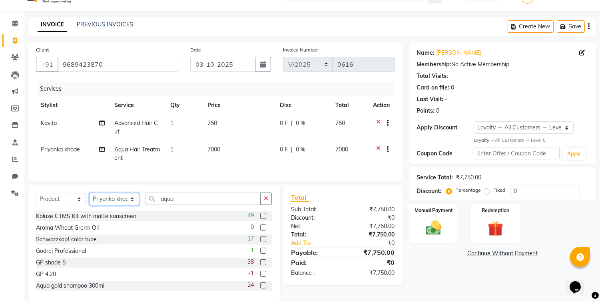
select select "70487"
click at [89, 200] on select "Select Stylist Aditi Fand [PERSON_NAME] Guru [PERSON_NAME] Neha [PERSON_NAME] […" at bounding box center [114, 199] width 50 height 12
click at [217, 204] on input "aqua" at bounding box center [203, 199] width 116 height 12
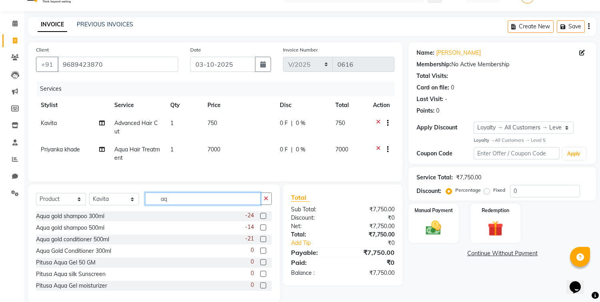
type input "a"
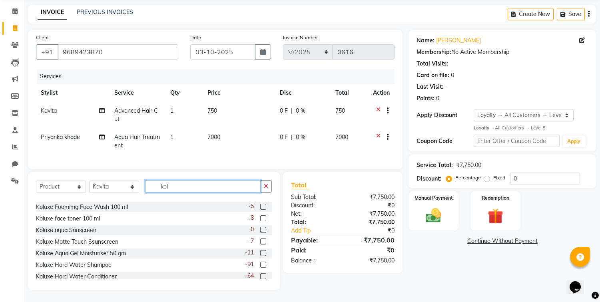
scroll to position [24, 0]
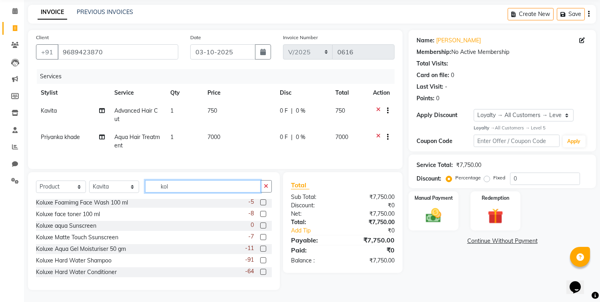
type input "kol"
click at [260, 258] on label at bounding box center [263, 261] width 6 height 6
click at [260, 258] on input "checkbox" at bounding box center [262, 260] width 5 height 5
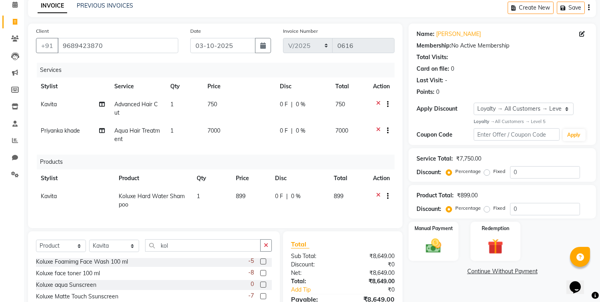
checkbox input "false"
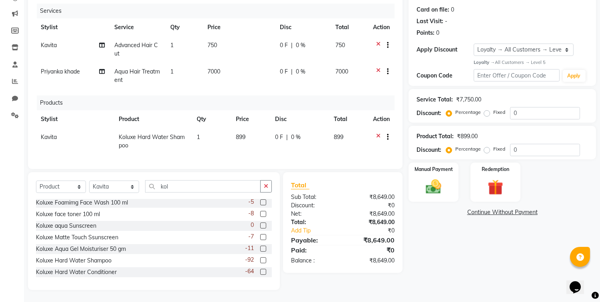
click at [260, 273] on label at bounding box center [263, 272] width 6 height 6
click at [260, 273] on input "checkbox" at bounding box center [262, 272] width 5 height 5
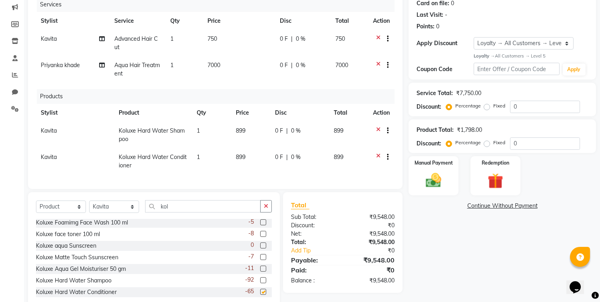
checkbox input "false"
click at [244, 131] on span "899" at bounding box center [241, 130] width 10 height 7
select select "70487"
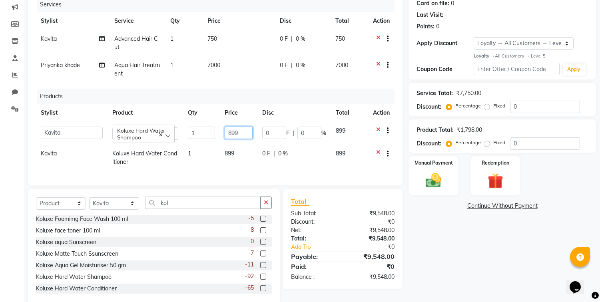
click at [246, 131] on input "899" at bounding box center [239, 133] width 28 height 12
type input "8"
type input "750"
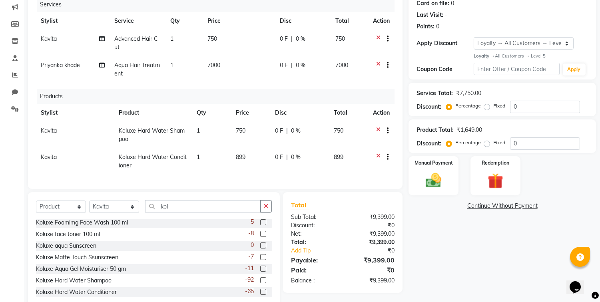
click at [241, 154] on td "899" at bounding box center [250, 161] width 39 height 26
select select "70487"
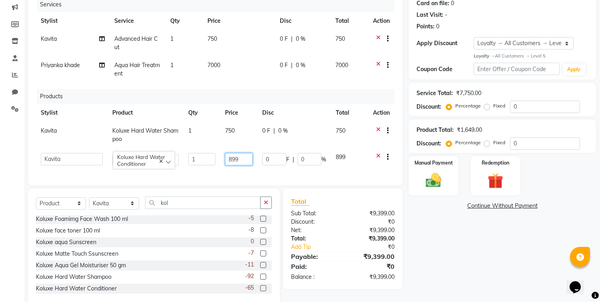
click at [241, 154] on input "899" at bounding box center [239, 159] width 28 height 12
type input "8"
type input "750"
click at [495, 258] on div "Name: [PERSON_NAME] Membership: No Active Membership Total Visits: Card on file…" at bounding box center [506, 132] width 194 height 349
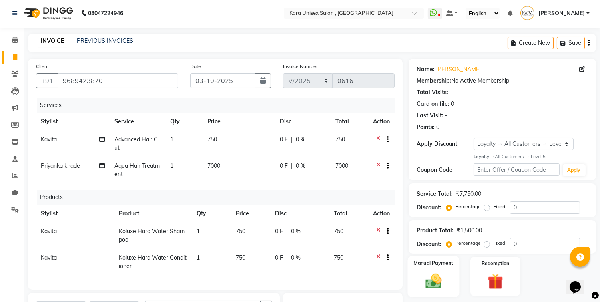
scroll to position [128, 0]
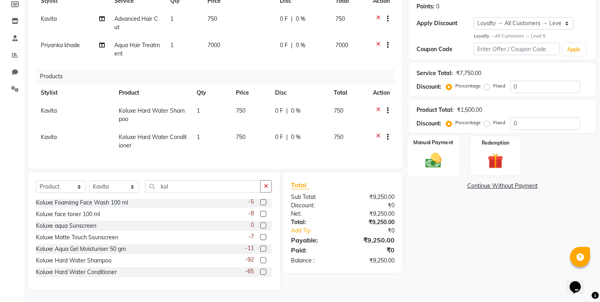
click at [430, 157] on img at bounding box center [434, 160] width 26 height 19
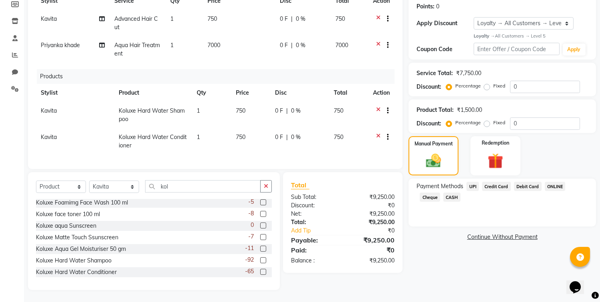
click at [475, 182] on span "UPI" at bounding box center [473, 186] width 12 height 9
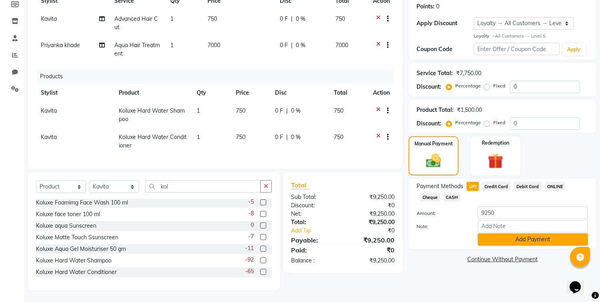
click at [515, 234] on button "Add Payment" at bounding box center [533, 240] width 110 height 12
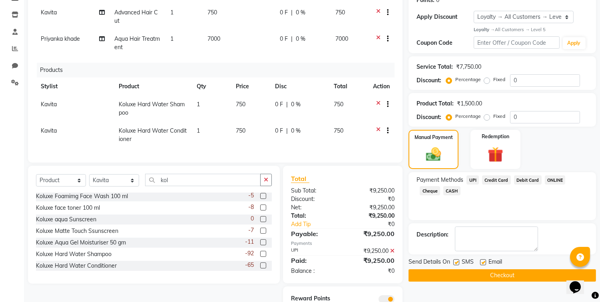
click at [525, 273] on button "Checkout" at bounding box center [503, 276] width 188 height 12
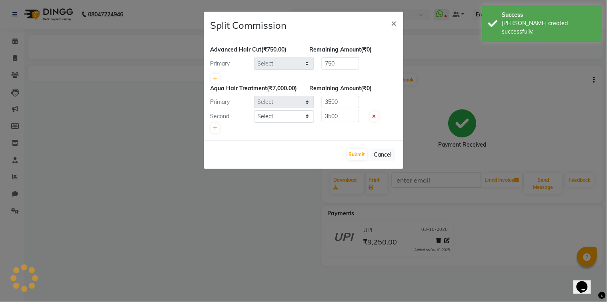
select select "70487"
select select "70478"
select select "70484"
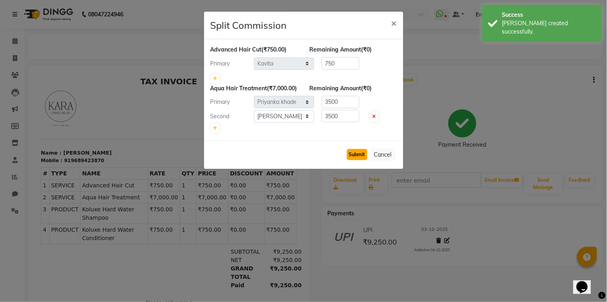
click at [358, 160] on button "Submit" at bounding box center [357, 154] width 20 height 11
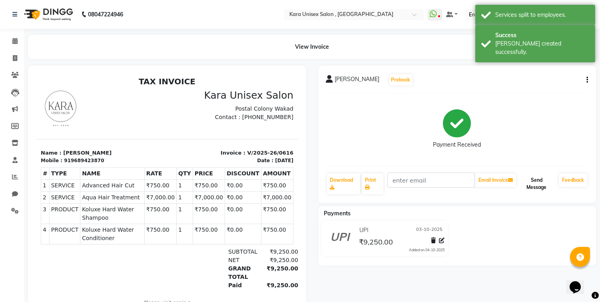
click at [534, 176] on button "Send Message" at bounding box center [537, 184] width 38 height 21
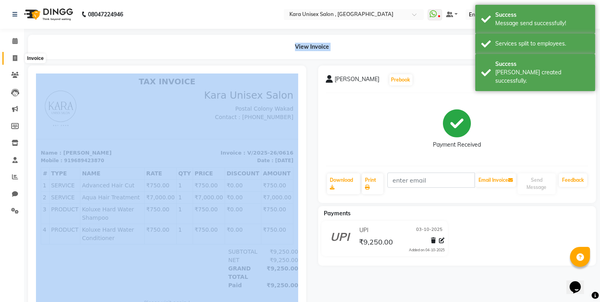
drag, startPoint x: 34, startPoint y: 97, endPoint x: 12, endPoint y: 60, distance: 42.9
click at [12, 60] on app-home "08047224946 Select Location × Kara Unisex Salon , Wakad WhatsApp Status ✕ Statu…" at bounding box center [300, 168] width 600 height 337
click at [13, 60] on icon at bounding box center [15, 58] width 4 height 6
select select "service"
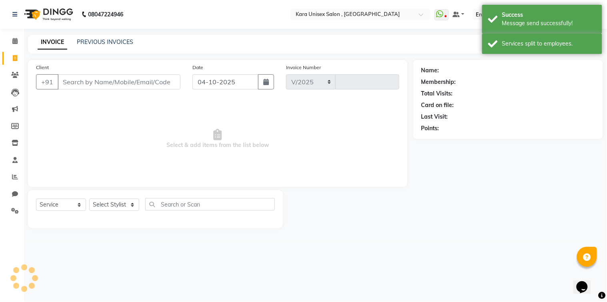
select select "7293"
type input "0617"
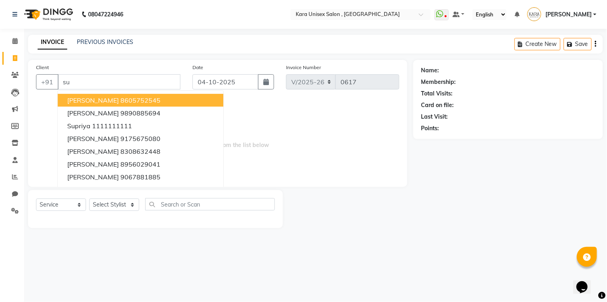
type input "s"
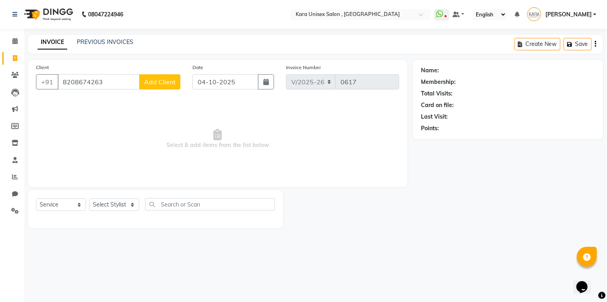
type input "8208674263"
click at [157, 78] on span "Add Client" at bounding box center [160, 82] width 32 height 8
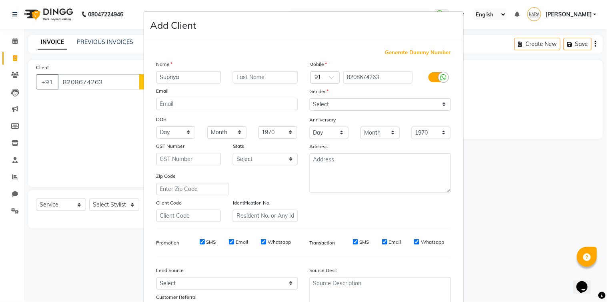
type input "Supriya"
click at [241, 74] on input "text" at bounding box center [265, 77] width 65 height 12
type input "[PERSON_NAME]"
select select "[DEMOGRAPHIC_DATA]"
click at [310, 98] on select "Select [DEMOGRAPHIC_DATA] [DEMOGRAPHIC_DATA] Other Prefer Not To Say" at bounding box center [380, 104] width 141 height 12
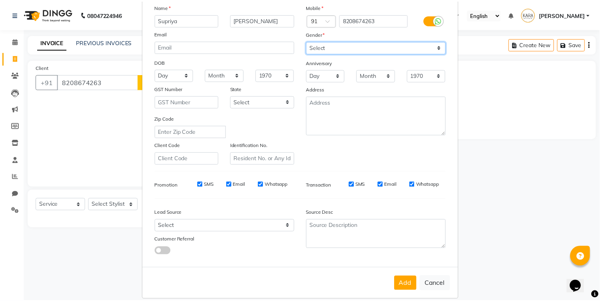
scroll to position [67, 0]
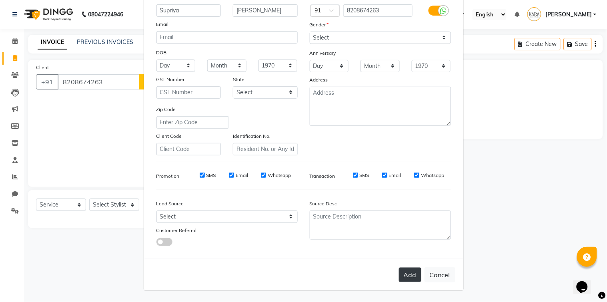
click at [408, 278] on button "Add" at bounding box center [410, 275] width 22 height 14
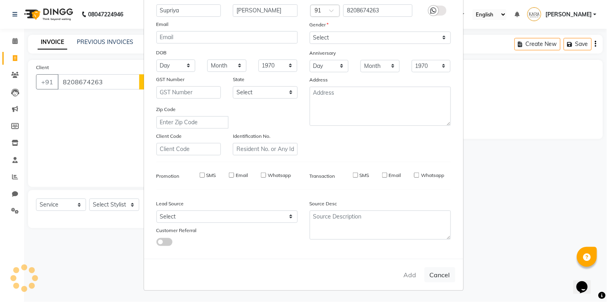
select select
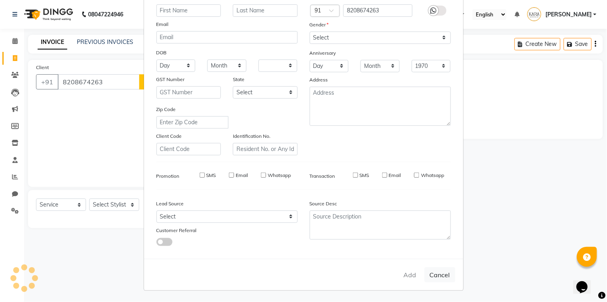
select select
checkbox input "false"
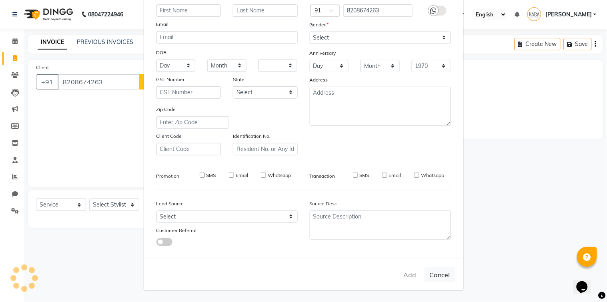
checkbox input "false"
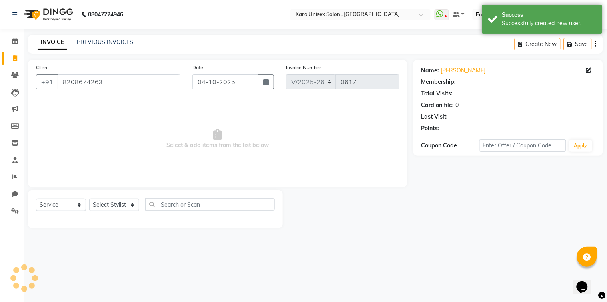
select select "1: Object"
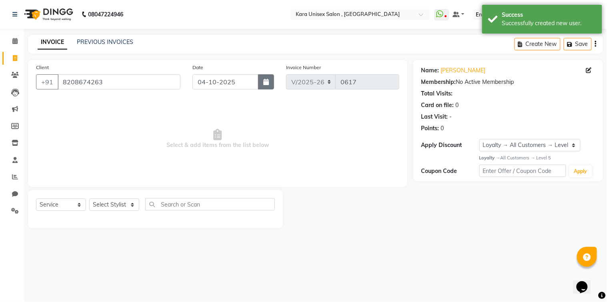
click at [267, 83] on icon "button" at bounding box center [266, 82] width 6 height 6
select select "10"
select select "2025"
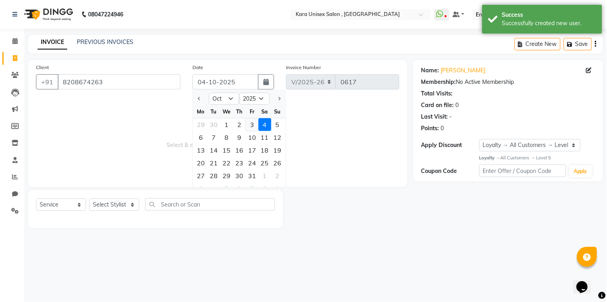
click at [256, 126] on div "3" at bounding box center [252, 124] width 13 height 13
type input "03-10-2025"
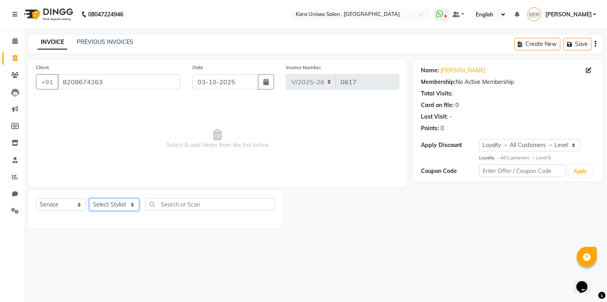
select select "72760"
click at [89, 199] on select "Select Stylist Aditi Fand [PERSON_NAME] Guru [PERSON_NAME] Neha [PERSON_NAME] […" at bounding box center [114, 205] width 50 height 12
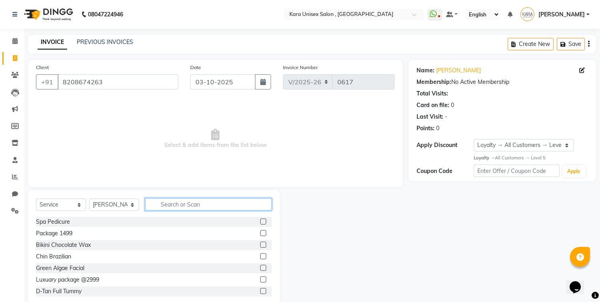
click at [184, 204] on input "text" at bounding box center [208, 204] width 127 height 12
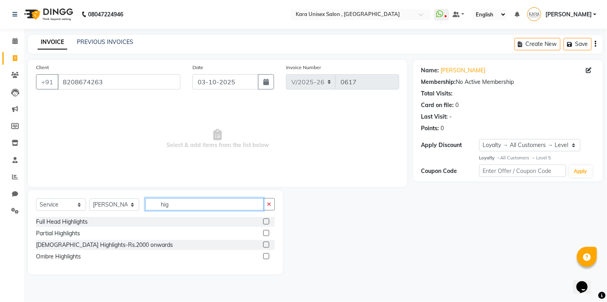
type input "hig"
click at [265, 223] on label at bounding box center [266, 222] width 6 height 6
click at [265, 223] on input "checkbox" at bounding box center [265, 222] width 5 height 5
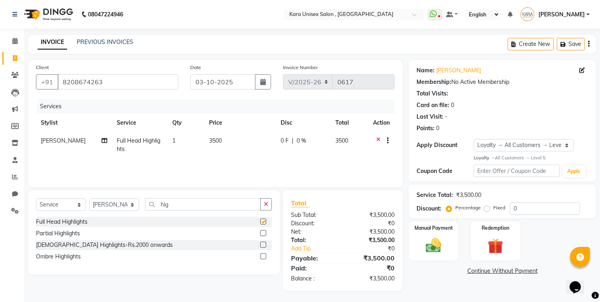
checkbox input "false"
click at [102, 140] on icon at bounding box center [105, 141] width 6 height 6
select select "72760"
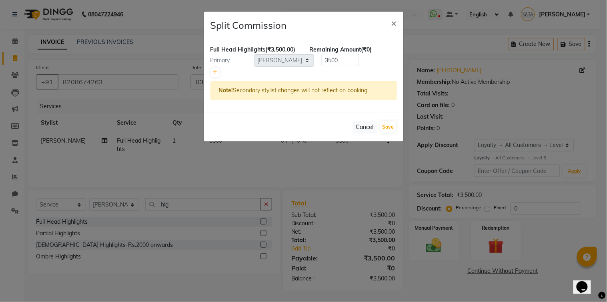
click at [212, 77] on div at bounding box center [303, 72] width 186 height 11
click at [214, 68] on link at bounding box center [215, 73] width 8 height 10
type input "1750"
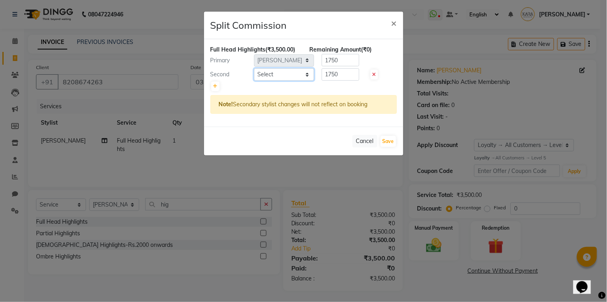
select select "70487"
click at [254, 68] on select "Select Aditi Fand [PERSON_NAME] Guru [PERSON_NAME] Neha [PERSON_NAME] [PERSON_N…" at bounding box center [284, 74] width 60 height 12
click at [384, 141] on button "Save" at bounding box center [388, 141] width 16 height 11
select select "Select"
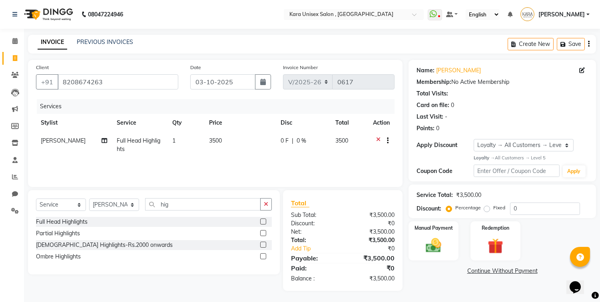
click at [225, 137] on td "3500" at bounding box center [240, 145] width 72 height 26
select select "72760"
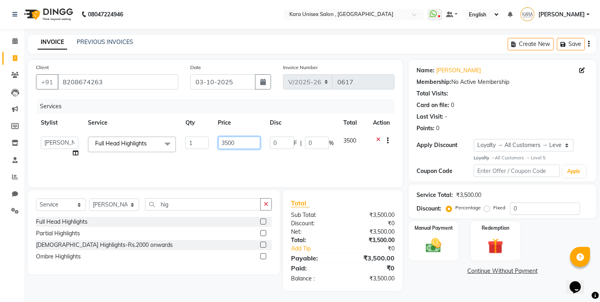
click at [250, 143] on input "3500" at bounding box center [239, 143] width 42 height 12
type input "6000"
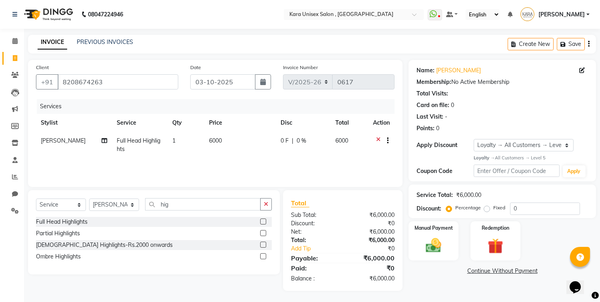
click at [411, 278] on div "Name: [PERSON_NAME] Membership: No Active Membership Total Visits: Card on file…" at bounding box center [506, 175] width 194 height 231
select select "70487"
click at [89, 199] on select "Select Stylist Aditi Fand [PERSON_NAME] Guru [PERSON_NAME] Neha [PERSON_NAME] […" at bounding box center [114, 205] width 50 height 12
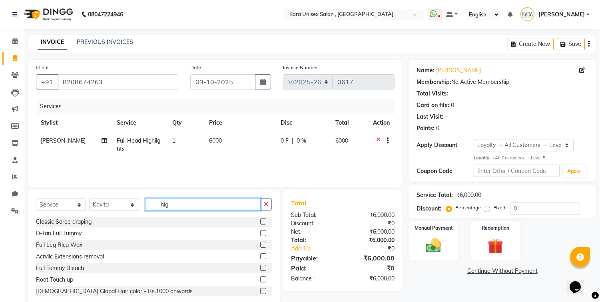
click at [194, 204] on input "hig" at bounding box center [203, 204] width 116 height 12
type input "h"
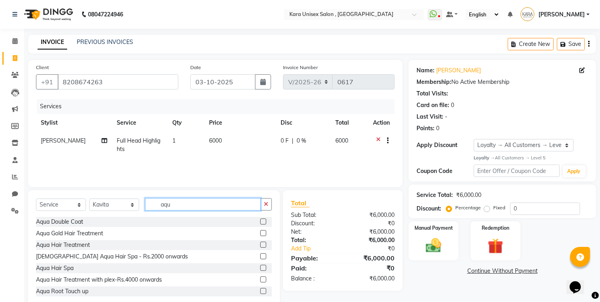
scroll to position [18, 0]
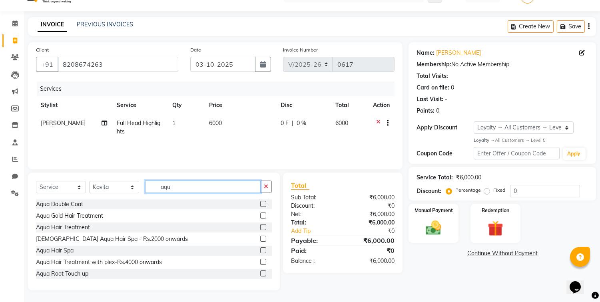
type input "aqu"
click at [260, 228] on label at bounding box center [263, 227] width 6 height 6
click at [260, 228] on input "checkbox" at bounding box center [262, 227] width 5 height 5
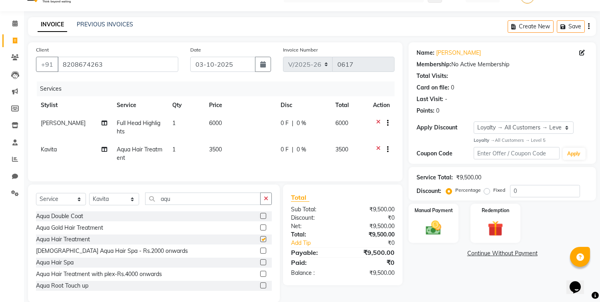
checkbox input "false"
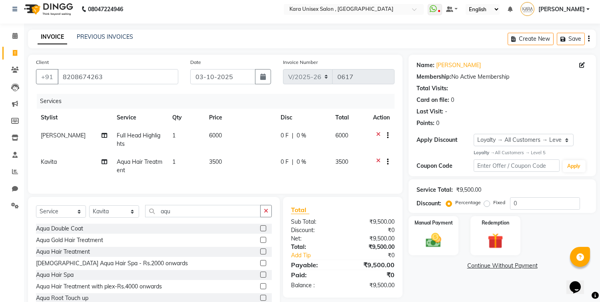
scroll to position [0, 0]
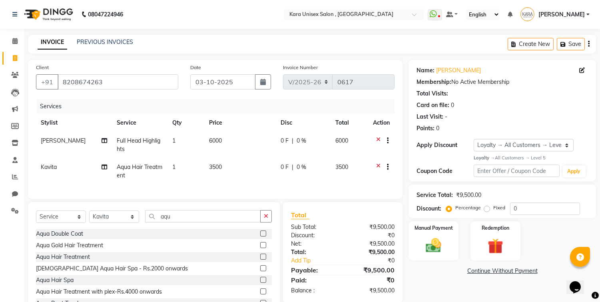
click at [212, 162] on td "3500" at bounding box center [240, 171] width 72 height 26
select select "70487"
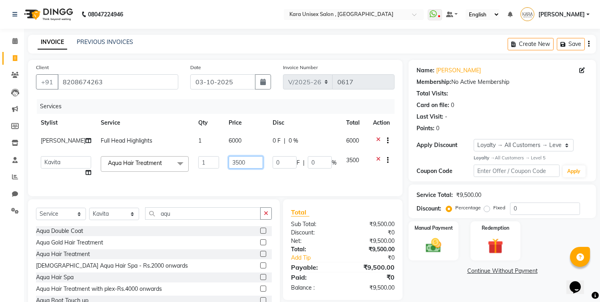
click at [229, 163] on input "3500" at bounding box center [246, 162] width 34 height 12
type input "7000"
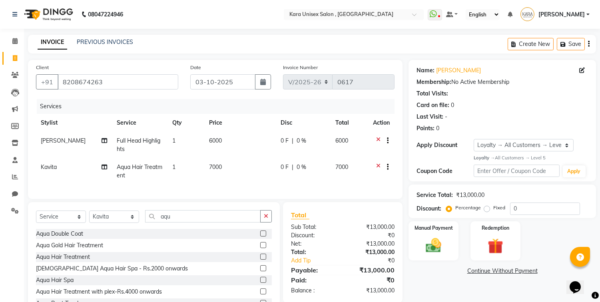
click at [79, 175] on td "Kavita Split Commission" at bounding box center [74, 171] width 76 height 26
select select "70487"
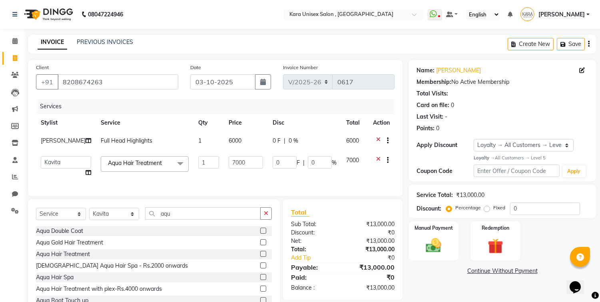
click at [86, 175] on icon at bounding box center [89, 173] width 6 height 6
select select "70487"
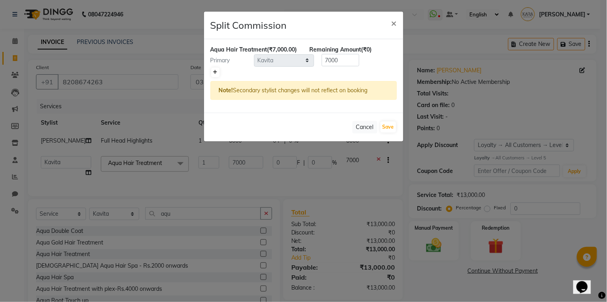
click at [215, 75] on icon at bounding box center [215, 72] width 4 height 5
type input "3500"
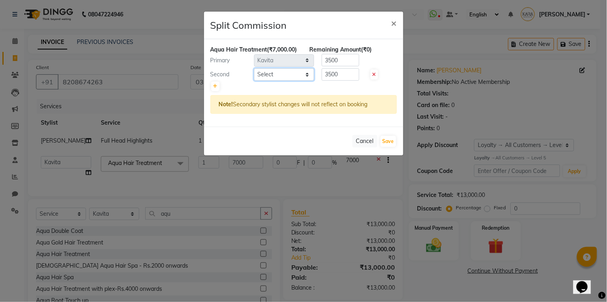
select select "90398"
click at [254, 76] on select "Select Aditi Fand [PERSON_NAME] Guru [PERSON_NAME] Neha [PERSON_NAME] [PERSON_N…" at bounding box center [284, 74] width 60 height 12
click at [383, 147] on button "Save" at bounding box center [388, 141] width 16 height 11
select select "Select"
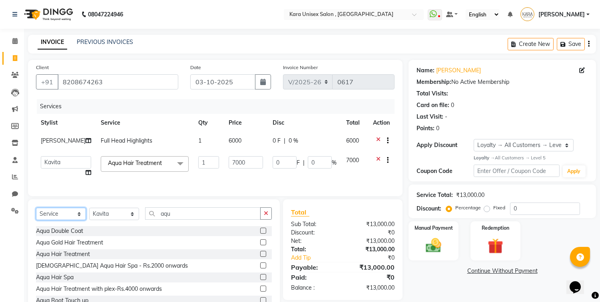
select select "product"
click at [36, 215] on select "Select Service Product Membership Package Voucher Prepaid Gift Card" at bounding box center [61, 214] width 50 height 12
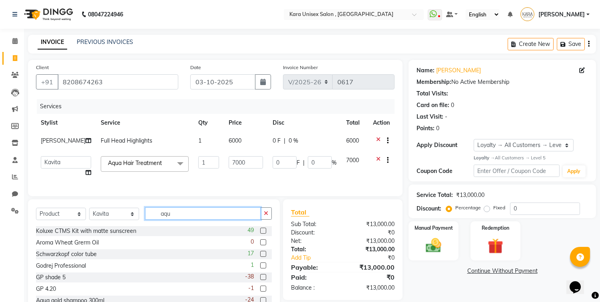
click at [191, 219] on input "aqu" at bounding box center [203, 214] width 116 height 12
type input "a"
type input "l"
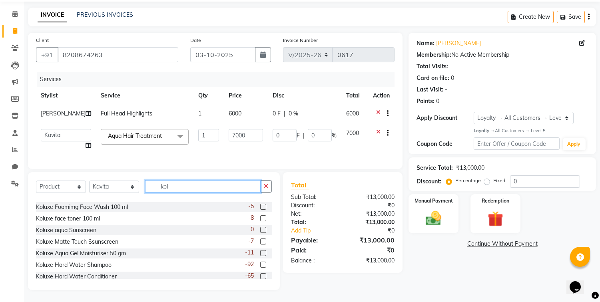
scroll to position [24, 0]
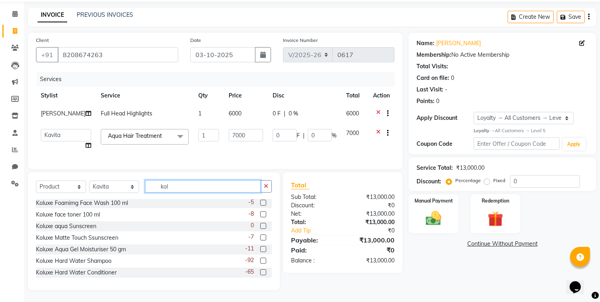
type input "kol"
click at [260, 262] on label at bounding box center [263, 261] width 6 height 6
click at [260, 262] on input "checkbox" at bounding box center [262, 261] width 5 height 5
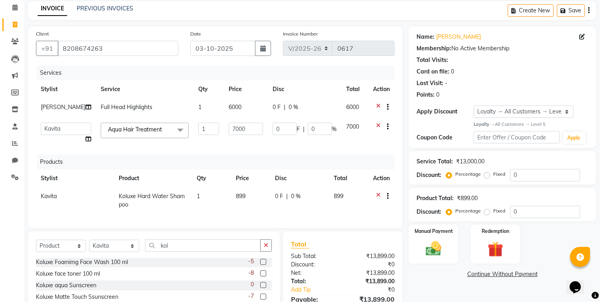
checkbox input "false"
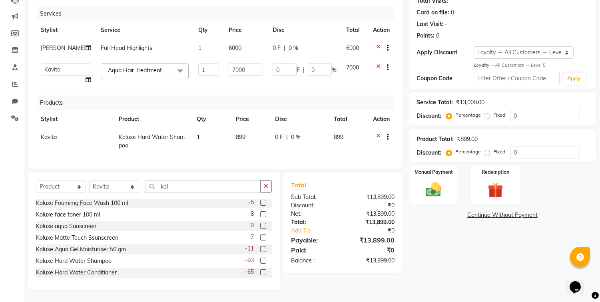
click at [260, 274] on label at bounding box center [263, 273] width 6 height 6
click at [260, 274] on input "checkbox" at bounding box center [262, 272] width 5 height 5
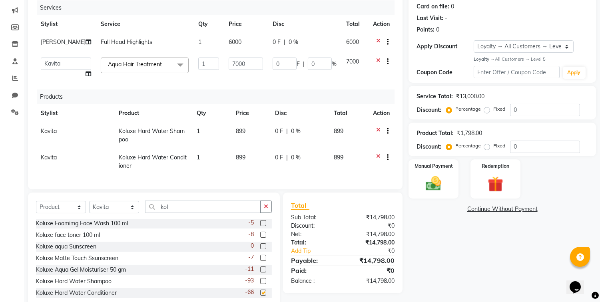
checkbox input "false"
click at [243, 131] on span "899" at bounding box center [241, 131] width 10 height 7
select select "70487"
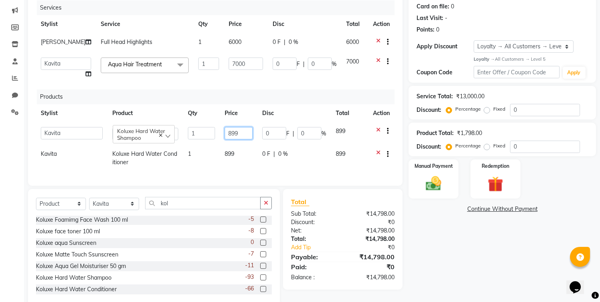
click at [243, 131] on input "899" at bounding box center [239, 133] width 28 height 12
type input "8"
type input "750"
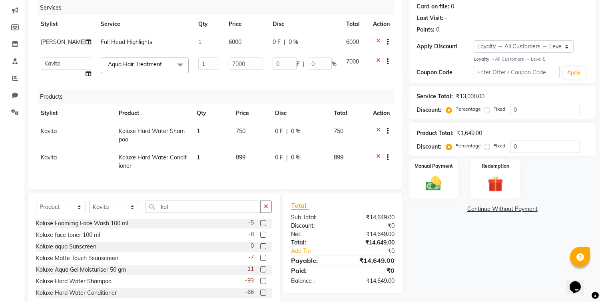
click at [238, 149] on td "899" at bounding box center [250, 162] width 39 height 26
select select "70487"
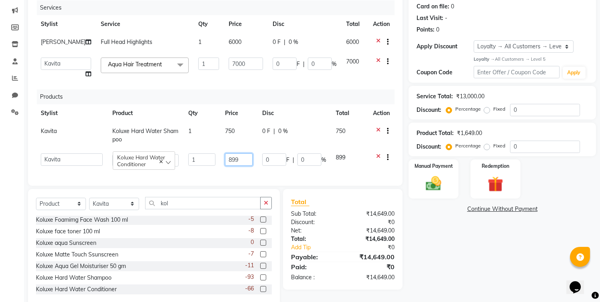
click at [242, 156] on input "899" at bounding box center [239, 160] width 28 height 12
type input "8"
type input "750"
click at [434, 234] on div "Name: [PERSON_NAME] Membership: No Active Membership Total Visits: Card on file…" at bounding box center [506, 134] width 194 height 346
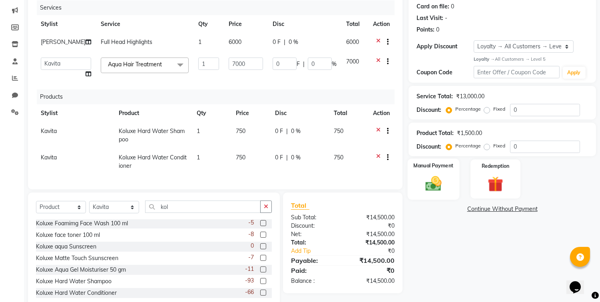
click at [436, 180] on img at bounding box center [434, 183] width 26 height 19
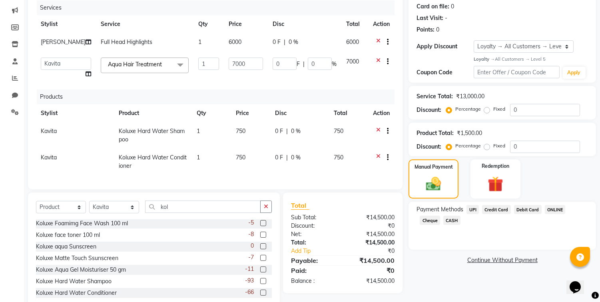
click at [476, 207] on span "UPI" at bounding box center [473, 209] width 12 height 9
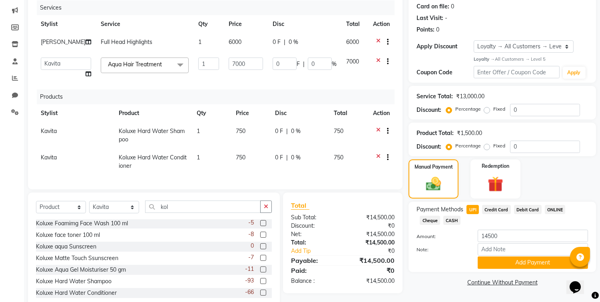
scroll to position [126, 0]
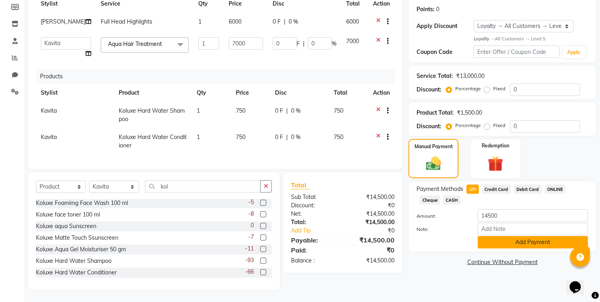
click at [512, 236] on button "Add Payment" at bounding box center [533, 242] width 110 height 12
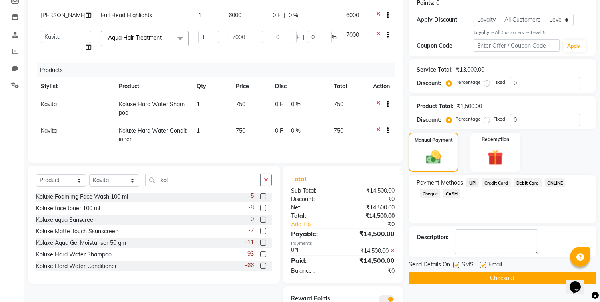
click at [517, 274] on button "Checkout" at bounding box center [503, 278] width 188 height 12
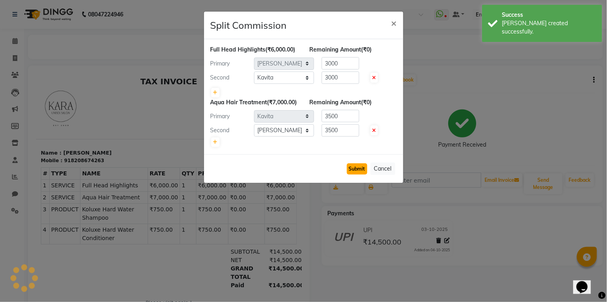
click at [354, 175] on button "Submit" at bounding box center [357, 169] width 20 height 11
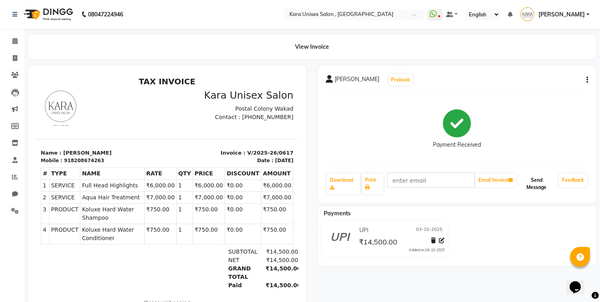
click at [538, 178] on button "Send Message" at bounding box center [537, 184] width 38 height 21
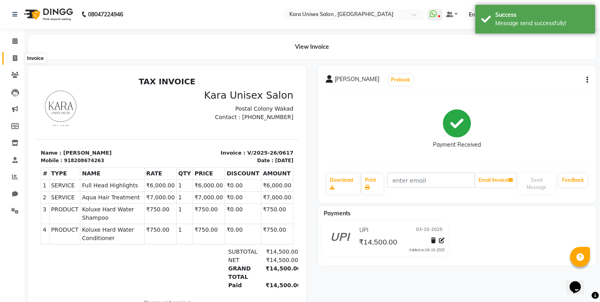
click at [13, 59] on icon at bounding box center [15, 58] width 4 height 6
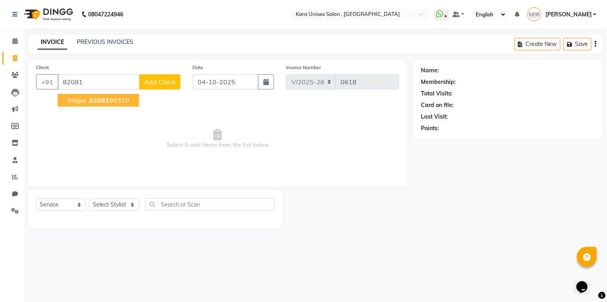
click at [123, 102] on ngb-highlight "82081 90370" at bounding box center [109, 100] width 42 height 8
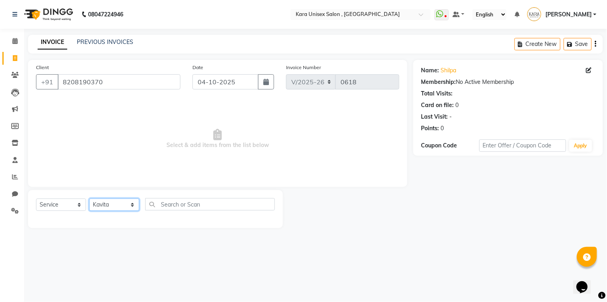
click at [89, 199] on select "Select Stylist Aditi Fand [PERSON_NAME] Guru [PERSON_NAME] Neha [PERSON_NAME] […" at bounding box center [114, 205] width 50 height 12
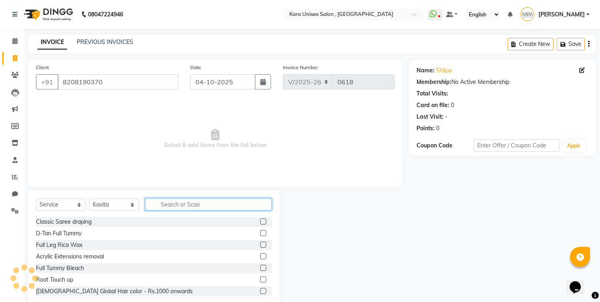
click at [177, 207] on input "text" at bounding box center [208, 204] width 127 height 12
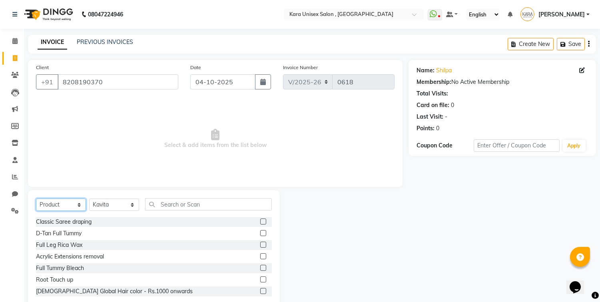
click at [36, 199] on select "Select Service Product Membership Package Voucher Prepaid Gift Card" at bounding box center [61, 205] width 50 height 12
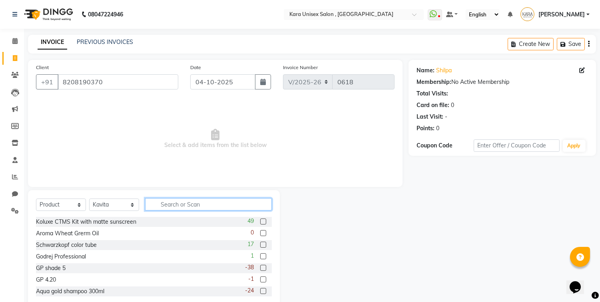
click at [191, 203] on input "text" at bounding box center [208, 204] width 127 height 12
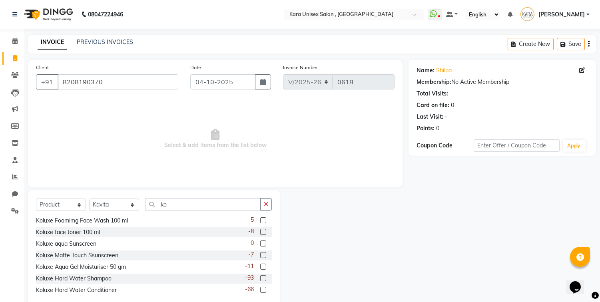
click at [260, 280] on label at bounding box center [263, 279] width 6 height 6
click at [260, 280] on input "checkbox" at bounding box center [262, 278] width 5 height 5
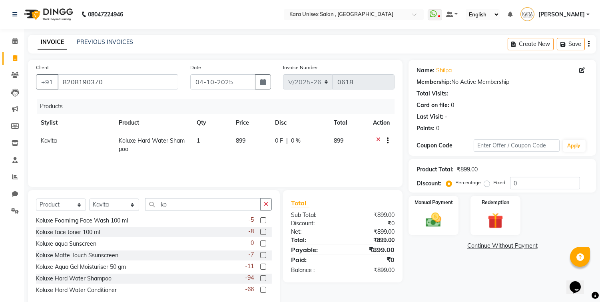
scroll to position [18, 0]
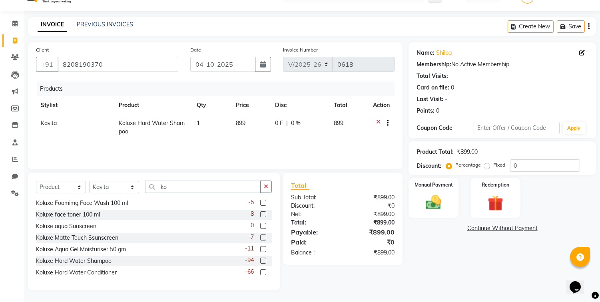
click at [260, 272] on label at bounding box center [263, 273] width 6 height 6
click at [260, 272] on input "checkbox" at bounding box center [262, 272] width 5 height 5
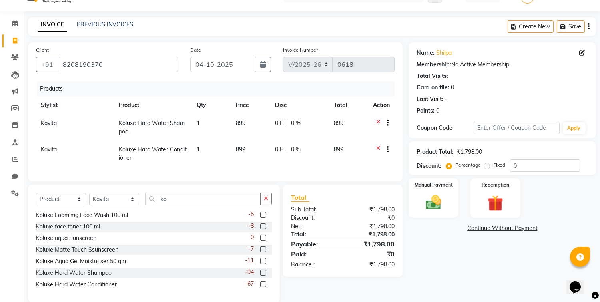
click at [237, 120] on span "899" at bounding box center [241, 123] width 10 height 7
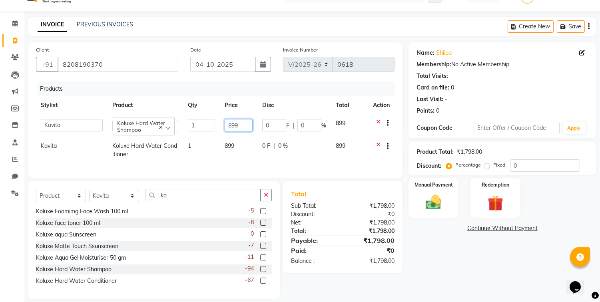
click at [242, 122] on input "899" at bounding box center [239, 125] width 28 height 12
click at [243, 141] on td "899" at bounding box center [238, 150] width 37 height 26
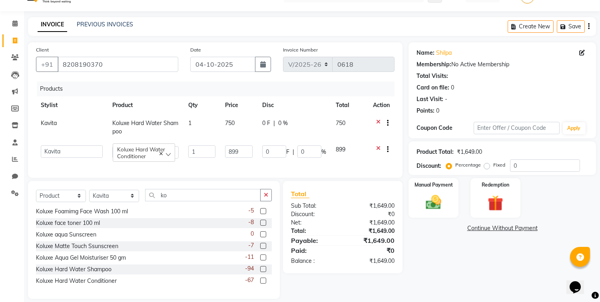
click at [244, 144] on td "899" at bounding box center [238, 152] width 37 height 23
click at [246, 148] on input "899" at bounding box center [239, 152] width 28 height 12
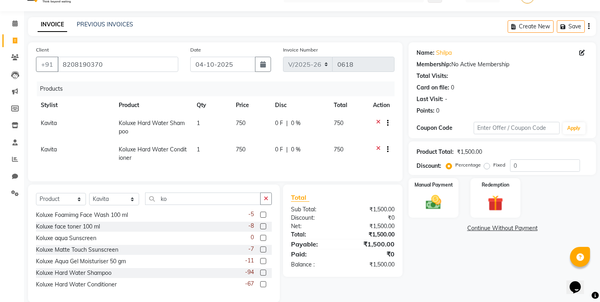
click at [422, 241] on div "Name: Shilpa Membership: No Active Membership Total Visits: Card on file: 0 Las…" at bounding box center [506, 172] width 194 height 260
drag, startPoint x: 341, startPoint y: 127, endPoint x: 326, endPoint y: 109, distance: 23.6
click at [326, 109] on table "Stylist Product Qty Price Disc Total Action Kavita Koluxe Hard Water Shampoo 1 …" at bounding box center [215, 131] width 359 height 71
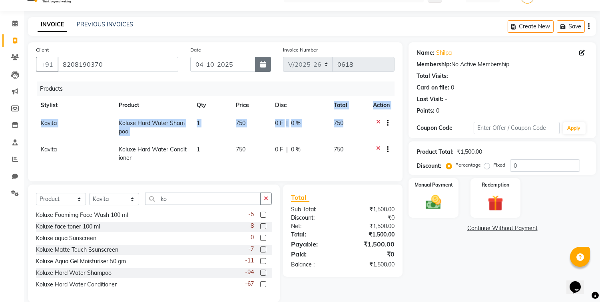
click at [268, 64] on button "button" at bounding box center [263, 64] width 16 height 15
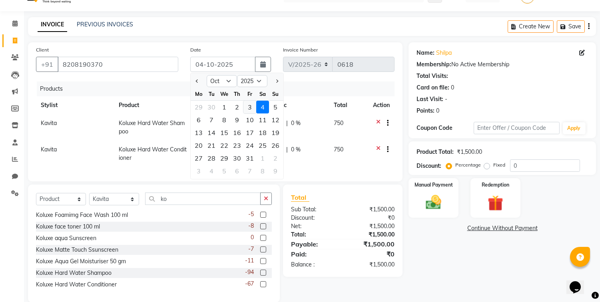
click at [252, 104] on div "3" at bounding box center [250, 107] width 13 height 13
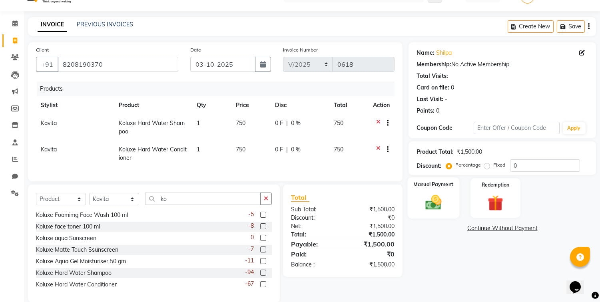
click at [423, 208] on img at bounding box center [434, 203] width 26 height 19
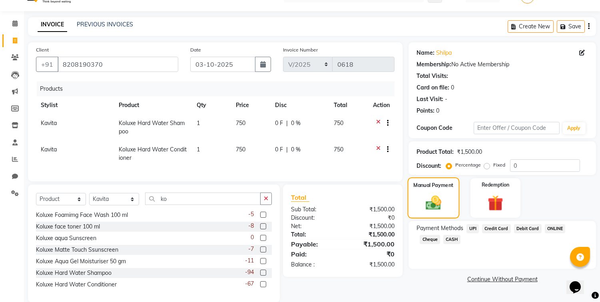
scroll to position [36, 0]
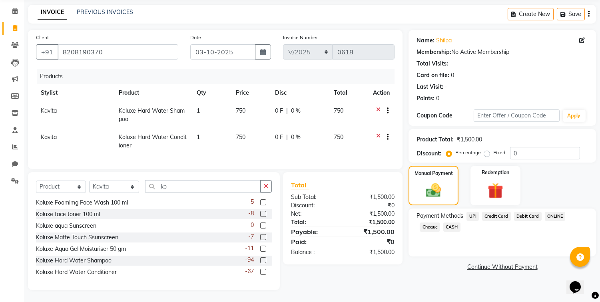
click at [473, 212] on span "UPI" at bounding box center [473, 216] width 12 height 9
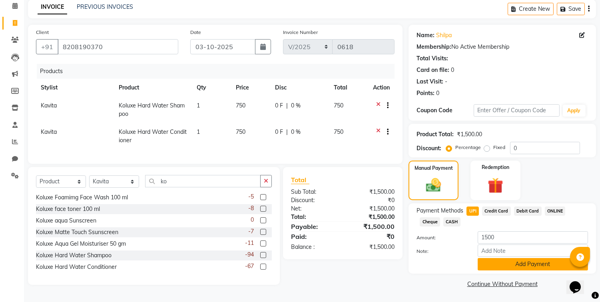
click at [501, 259] on button "Add Payment" at bounding box center [533, 264] width 110 height 12
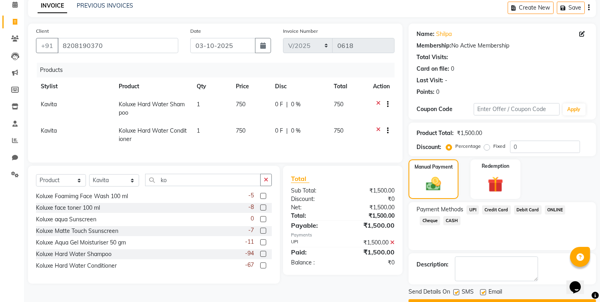
scroll to position [57, 0]
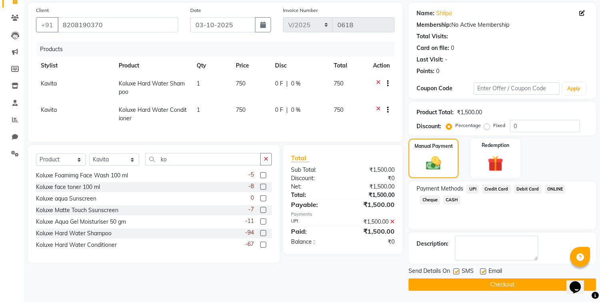
drag, startPoint x: 495, startPoint y: 285, endPoint x: 561, endPoint y: 228, distance: 87.6
click at [561, 228] on div "Name: Shilpa Membership: No Active Membership Total Visits: Card on file: 0 Las…" at bounding box center [506, 147] width 194 height 288
click at [521, 286] on button "Checkout" at bounding box center [503, 285] width 188 height 12
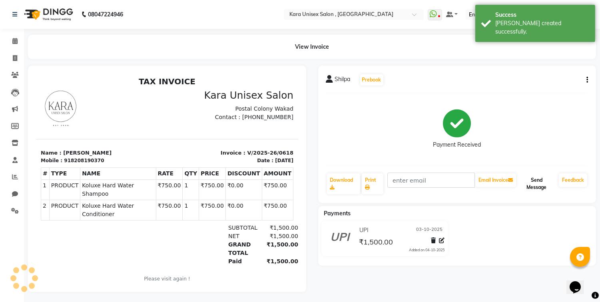
click at [538, 186] on button "Send Message" at bounding box center [537, 184] width 38 height 21
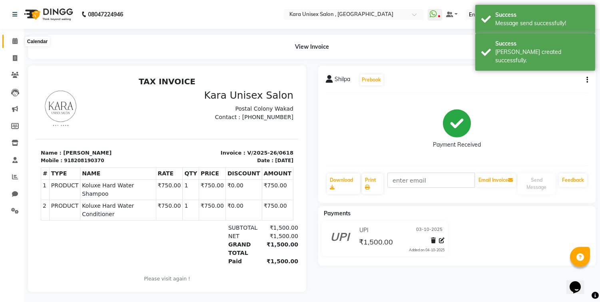
click at [16, 38] on icon at bounding box center [14, 41] width 5 height 6
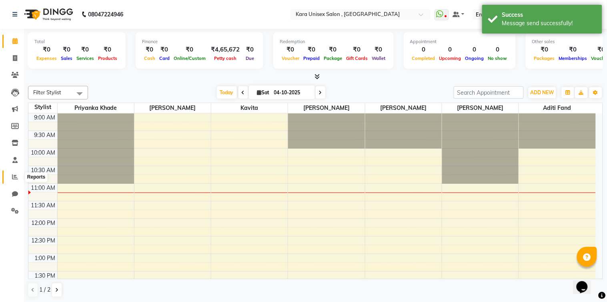
click at [12, 180] on icon at bounding box center [15, 177] width 6 height 6
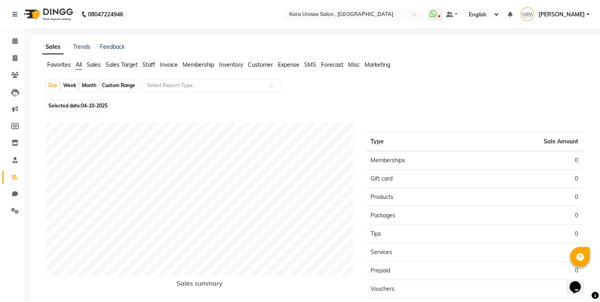
click at [102, 105] on span "04-10-2025" at bounding box center [94, 106] width 26 height 6
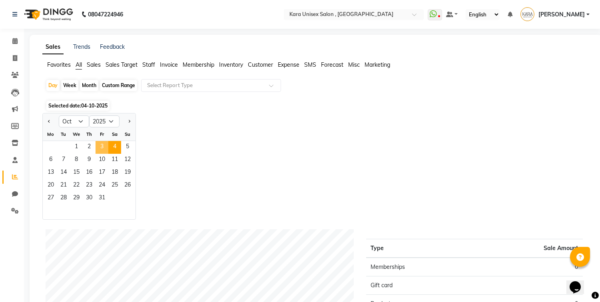
click at [99, 145] on span "3" at bounding box center [102, 147] width 13 height 13
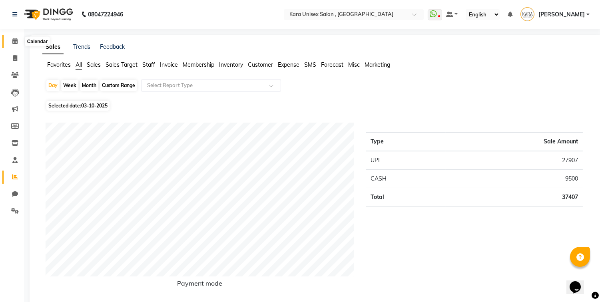
click at [14, 38] on span at bounding box center [15, 41] width 14 height 9
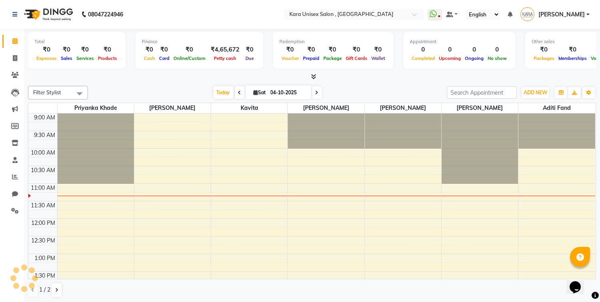
click at [316, 76] on icon at bounding box center [313, 77] width 5 height 6
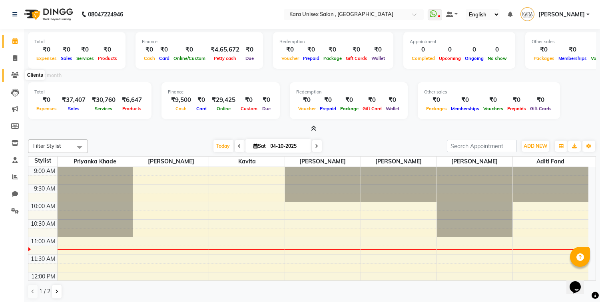
click at [15, 75] on icon at bounding box center [15, 75] width 8 height 6
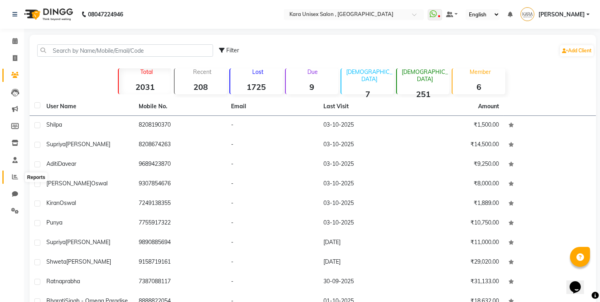
click at [14, 176] on icon at bounding box center [15, 177] width 6 height 6
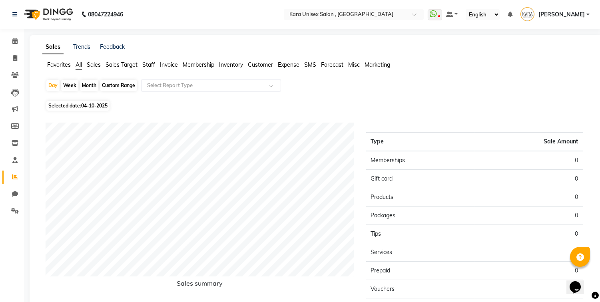
click at [64, 105] on span "Selected date: [DATE]" at bounding box center [77, 106] width 63 height 10
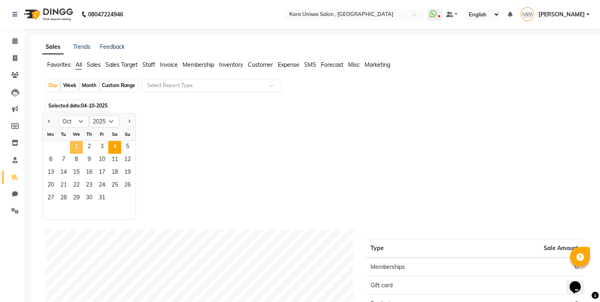
click at [79, 145] on span "1" at bounding box center [76, 147] width 13 height 13
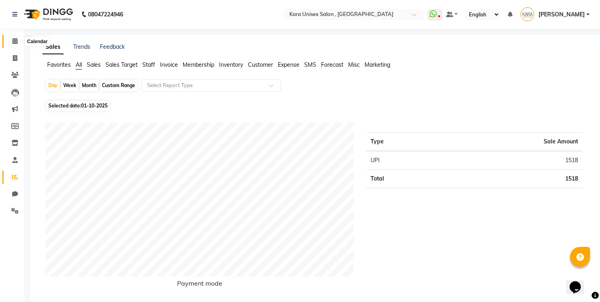
click at [16, 44] on icon at bounding box center [14, 41] width 5 height 6
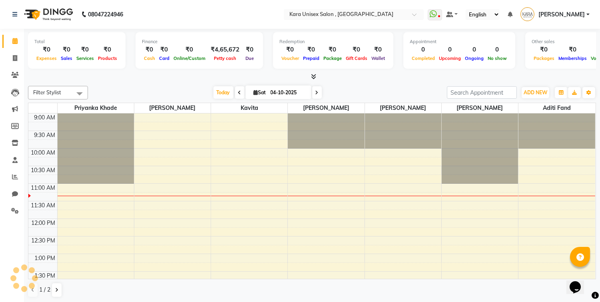
click at [291, 67] on div "Redemption ₹0 Voucher ₹0 Prepaid ₹0 Package ₹0 Gift Cards ₹0 Wallet" at bounding box center [333, 50] width 120 height 37
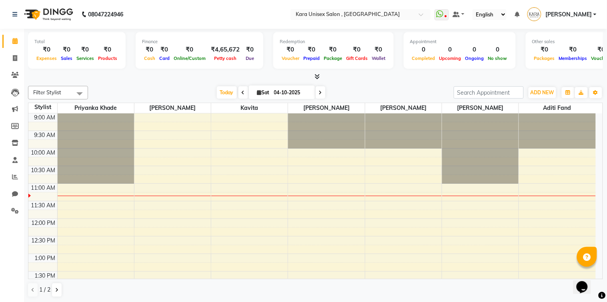
click at [320, 78] on div at bounding box center [315, 77] width 575 height 8
click at [316, 76] on icon at bounding box center [316, 77] width 5 height 6
